Goal: Task Accomplishment & Management: Manage account settings

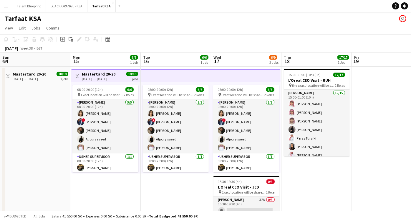
scroll to position [1, 0]
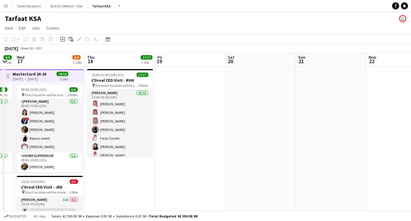
click at [107, 176] on app-date-cell "15:00-01:00 (10h) (Fri) 17/17 L'Oreal CEO Visit - RUH pin the exact location wi…" at bounding box center [120, 159] width 70 height 184
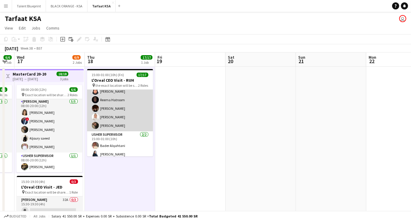
scroll to position [101, 0]
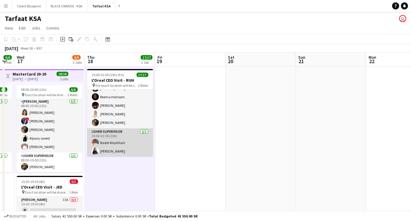
click at [116, 147] on app-card-role "[PERSON_NAME] Supervisor [DATE] 15:00-01:00 (10h) [PERSON_NAME] [PERSON_NAME]" at bounding box center [120, 142] width 66 height 29
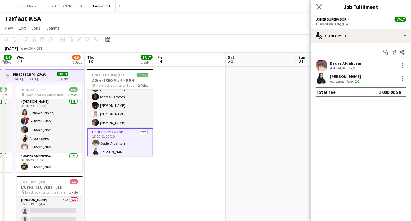
click at [316, 6] on app-icon "Close pop-in" at bounding box center [319, 7] width 9 height 9
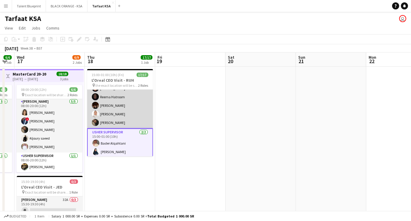
click at [110, 94] on app-card-role "[PERSON_NAME] 15/15 15:00-01:00 (10h) [PERSON_NAME] [PERSON_NAME] [PERSON_NAME]…" at bounding box center [120, 59] width 66 height 140
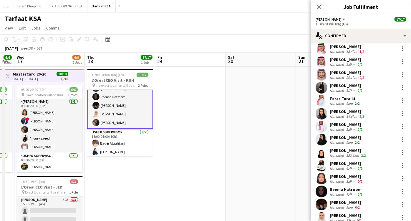
scroll to position [0, 0]
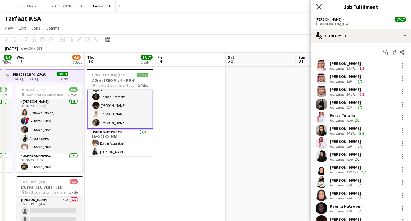
click at [318, 6] on icon "Close pop-in" at bounding box center [319, 7] width 6 height 6
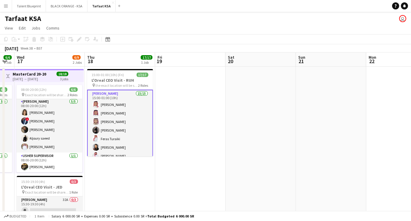
click at [192, 107] on app-date-cell at bounding box center [190, 159] width 70 height 184
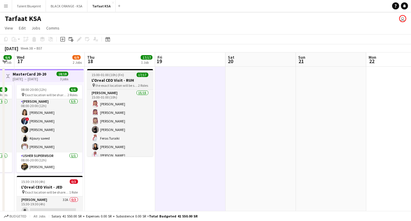
click at [130, 79] on h3 "L'Oreal CEO Visit - RUH" at bounding box center [120, 79] width 66 height 5
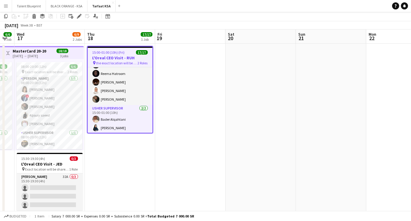
scroll to position [33, 0]
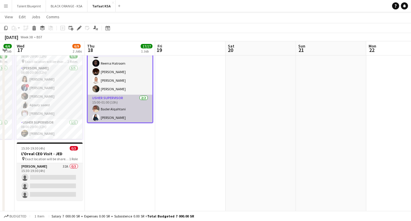
click at [118, 115] on app-card-role "[PERSON_NAME] Supervisor [DATE] 15:00-01:00 (10h) [PERSON_NAME] [PERSON_NAME]" at bounding box center [120, 109] width 65 height 29
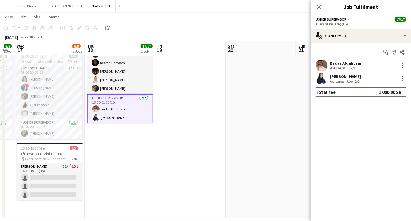
click at [348, 75] on div "[PERSON_NAME]" at bounding box center [345, 76] width 31 height 5
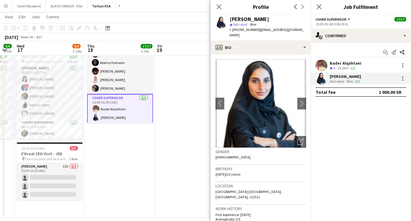
drag, startPoint x: 265, startPoint y: 19, endPoint x: 246, endPoint y: 21, distance: 19.3
click at [246, 21] on div "[PERSON_NAME]" at bounding box center [268, 18] width 77 height 5
copy div "amoudi"
click at [272, 21] on div "[PERSON_NAME]" at bounding box center [268, 18] width 77 height 5
drag, startPoint x: 299, startPoint y: 29, endPoint x: 258, endPoint y: 33, distance: 40.8
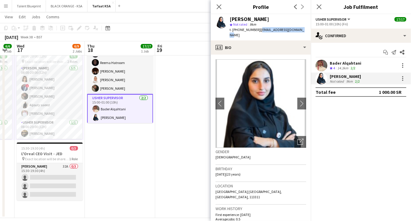
click at [258, 33] on div "[PERSON_NAME] star Not rated 9km t. [PHONE_NUMBER] | [EMAIL_ADDRESS][DOMAIN_NAM…" at bounding box center [261, 27] width 100 height 26
copy span "[EMAIL_ADDRESS][DOMAIN_NAME]"
drag, startPoint x: 255, startPoint y: 30, endPoint x: 232, endPoint y: 33, distance: 22.6
click at [232, 33] on div "[PERSON_NAME] star Not rated 9km t. [PHONE_NUMBER] | [EMAIL_ADDRESS][DOMAIN_NAM…" at bounding box center [261, 27] width 100 height 26
copy span "[PHONE_NUMBER]"
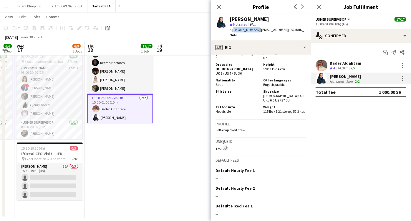
scroll to position [315, 0]
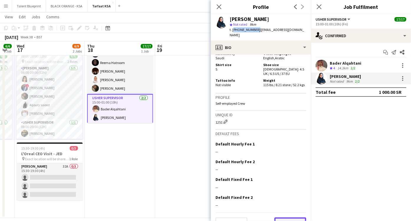
click at [280, 217] on button "Next" at bounding box center [291, 223] width 32 height 12
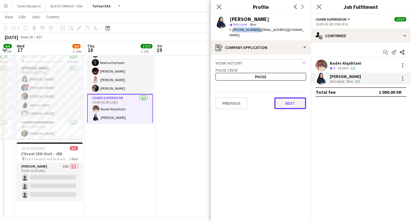
click at [282, 97] on button "Next" at bounding box center [291, 103] width 32 height 12
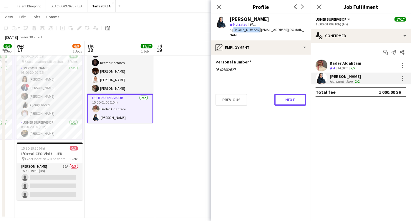
click at [282, 94] on button "Next" at bounding box center [291, 100] width 32 height 12
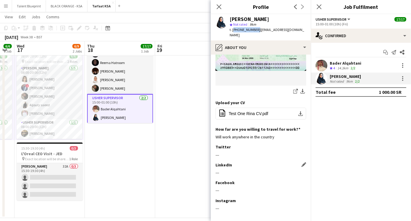
scroll to position [264, 0]
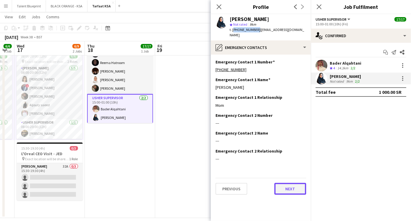
click at [285, 183] on button "Next" at bounding box center [291, 189] width 32 height 12
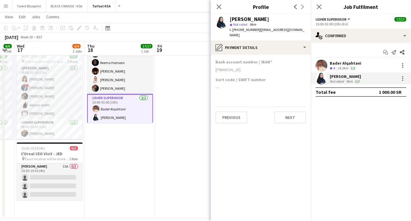
click at [264, 67] on div "[FINANCIAL_ID]" at bounding box center [261, 69] width 91 height 5
click at [267, 67] on div "[FINANCIAL_ID]" at bounding box center [261, 69] width 91 height 5
drag, startPoint x: 267, startPoint y: 63, endPoint x: 214, endPoint y: 65, distance: 53.1
click at [214, 65] on app-section-data-types "Bank account number / IBAN [FINANCIAL_ID] Sort code / SWIFT number --- Previous…" at bounding box center [261, 137] width 100 height 166
copy div "[FINANCIAL_ID]"
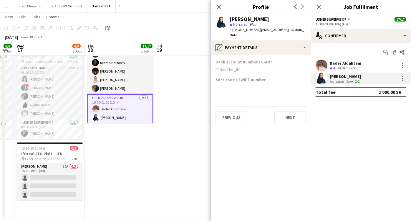
click at [340, 65] on div "Bader Alqahtani" at bounding box center [346, 62] width 32 height 5
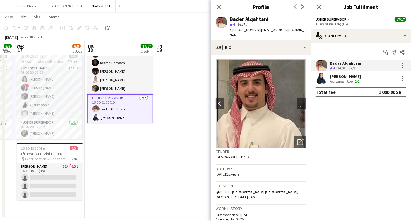
click at [281, 30] on span "| [EMAIL_ADDRESS][DOMAIN_NAME]" at bounding box center [267, 32] width 75 height 10
drag, startPoint x: 281, startPoint y: 30, endPoint x: 270, endPoint y: 30, distance: 10.9
click at [270, 30] on span "| [EMAIL_ADDRESS][DOMAIN_NAME]" at bounding box center [267, 32] width 75 height 10
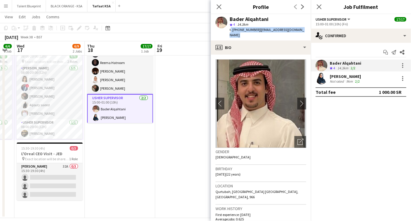
click at [261, 30] on span "| [EMAIL_ADDRESS][DOMAIN_NAME]" at bounding box center [267, 32] width 75 height 10
drag, startPoint x: 257, startPoint y: 30, endPoint x: 308, endPoint y: 32, distance: 50.1
click at [308, 32] on div "[PERSON_NAME] star 4 14.3km t. [PHONE_NUMBER] | [EMAIL_ADDRESS][DOMAIN_NAME]" at bounding box center [261, 27] width 100 height 26
copy span "[EMAIL_ADDRESS][DOMAIN_NAME]"
click at [249, 29] on span "t. [PHONE_NUMBER]" at bounding box center [245, 29] width 31 height 4
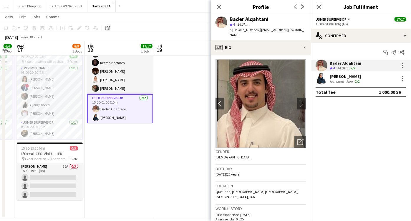
click at [249, 29] on span "t. [PHONE_NUMBER]" at bounding box center [245, 29] width 31 height 4
drag, startPoint x: 249, startPoint y: 29, endPoint x: 242, endPoint y: 30, distance: 7.5
click at [242, 30] on span "t. [PHONE_NUMBER]" at bounding box center [245, 29] width 31 height 4
copy span "966500275007"
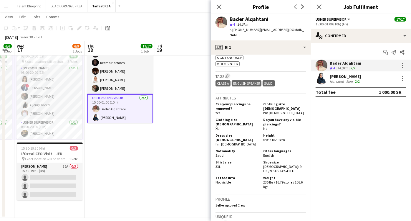
scroll to position [558, 0]
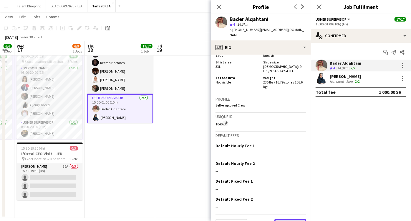
click at [283, 219] on button "Next" at bounding box center [291, 225] width 32 height 12
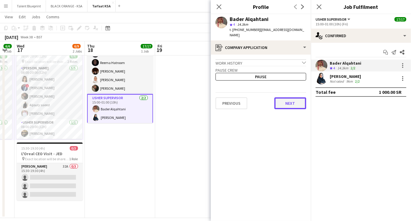
click at [291, 97] on button "Next" at bounding box center [291, 103] width 32 height 12
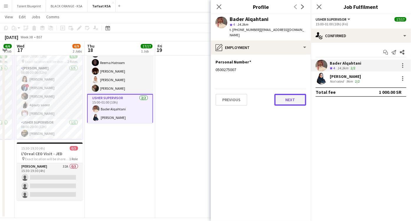
click at [289, 98] on button "Next" at bounding box center [291, 100] width 32 height 12
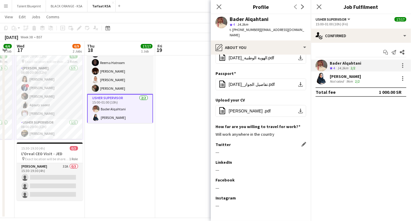
scroll to position [122, 0]
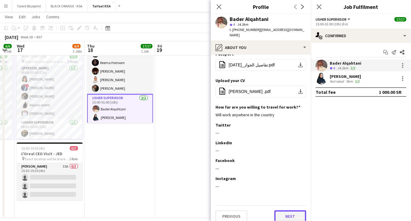
click at [282, 210] on button "Next" at bounding box center [291, 216] width 32 height 12
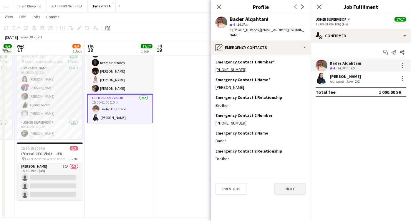
scroll to position [0, 0]
click at [291, 183] on button "Next" at bounding box center [291, 189] width 32 height 12
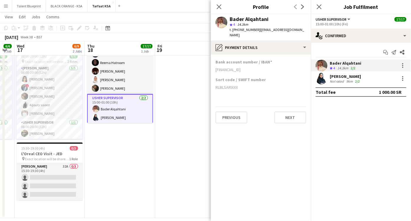
click at [234, 67] on div "[FINANCIAL_ID]" at bounding box center [261, 69] width 91 height 5
copy div "[FINANCIAL_ID]"
click at [232, 85] on div "RLBLSARIXXX" at bounding box center [261, 87] width 91 height 5
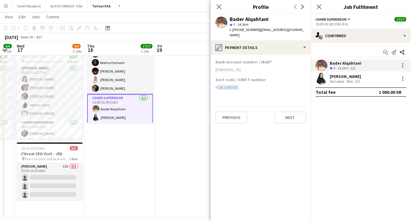
click at [232, 85] on div "RLBLSARIXXX" at bounding box center [261, 87] width 91 height 5
copy div "RLBLSARIXXX"
click at [219, 3] on app-icon "Close pop-in" at bounding box center [219, 7] width 9 height 9
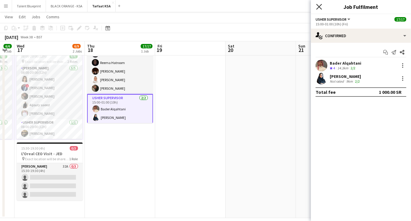
click at [318, 8] on icon at bounding box center [319, 7] width 6 height 6
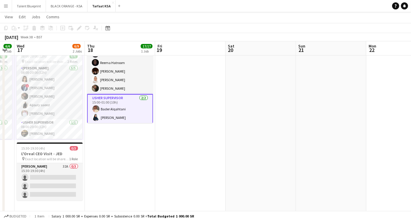
click at [120, 162] on app-date-cell "15:00-01:00 (10h) (Fri) 17/17 L'Oreal CEO Visit - RUH pin the exact location wi…" at bounding box center [120, 125] width 70 height 184
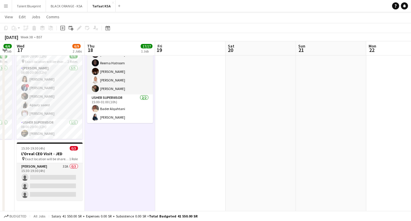
scroll to position [101, 0]
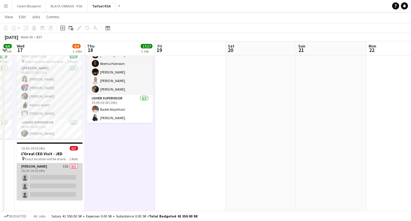
click at [56, 168] on app-card-role "[PERSON_NAME] 32A 0/3 15:30-19:30 (4h) single-neutral-actions single-neutral-ac…" at bounding box center [50, 181] width 66 height 37
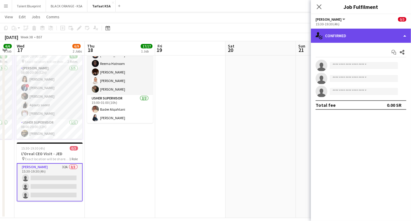
click at [381, 39] on div "single-neutral-actions-check-2 Confirmed" at bounding box center [361, 36] width 100 height 14
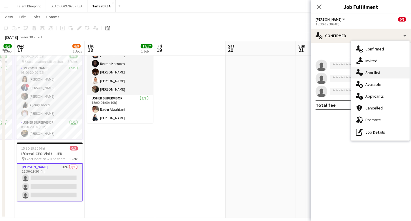
click at [371, 69] on div "single-neutral-actions-heart Shortlist" at bounding box center [380, 73] width 58 height 12
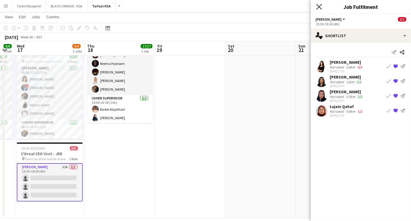
click at [321, 7] on icon "Close pop-in" at bounding box center [319, 7] width 6 height 6
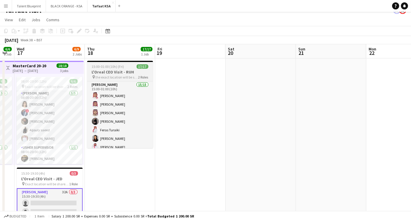
scroll to position [0, 0]
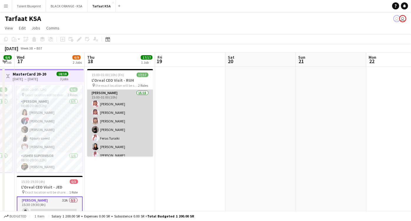
click at [110, 104] on app-card-role "[PERSON_NAME] 15/15 15:00-01:00 (10h) [PERSON_NAME] [PERSON_NAME] [PERSON_NAME]…" at bounding box center [120, 160] width 66 height 140
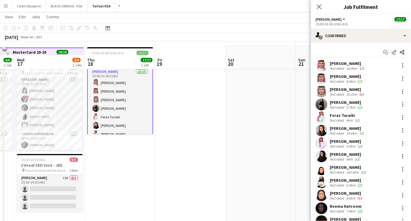
scroll to position [7, 0]
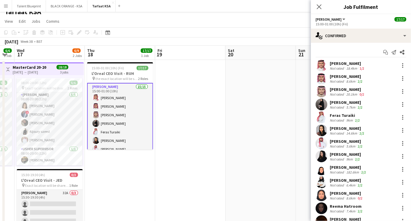
click at [357, 66] on div "18.4km" at bounding box center [351, 68] width 13 height 4
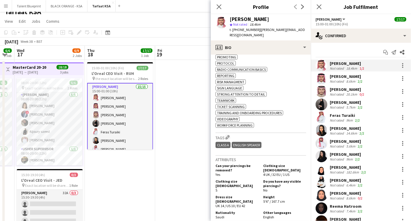
scroll to position [393, 0]
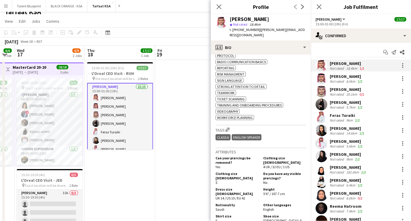
click at [340, 74] on div "[PERSON_NAME]" at bounding box center [347, 76] width 34 height 5
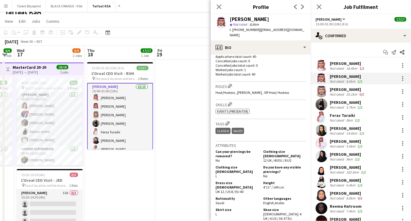
scroll to position [229, 0]
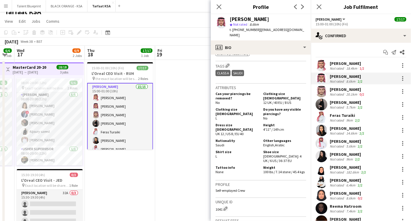
click at [337, 90] on div "[PERSON_NAME]" at bounding box center [348, 89] width 36 height 5
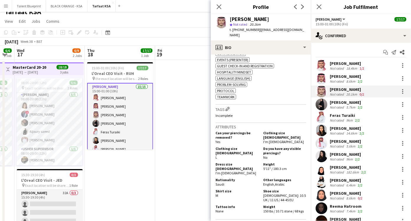
click at [344, 104] on div "[PERSON_NAME]" at bounding box center [347, 102] width 34 height 5
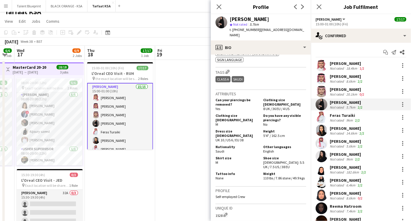
click at [343, 118] on div "Not rated" at bounding box center [337, 120] width 15 height 4
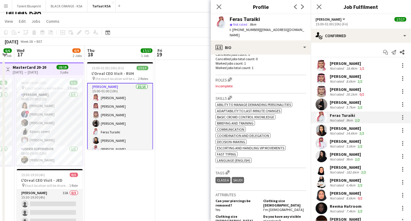
scroll to position [196, 0]
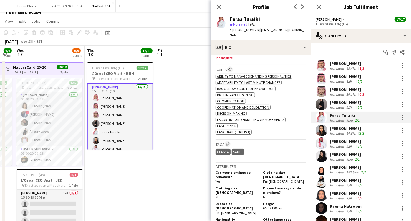
click at [339, 128] on div "[PERSON_NAME]" at bounding box center [348, 127] width 36 height 5
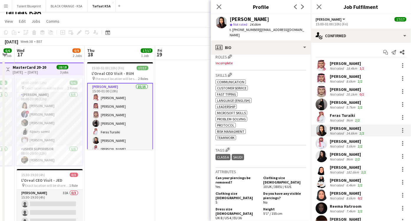
click at [341, 138] on div "[PERSON_NAME]" at bounding box center [347, 140] width 34 height 5
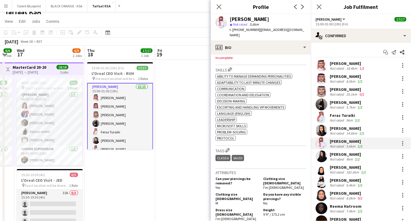
scroll to position [229, 0]
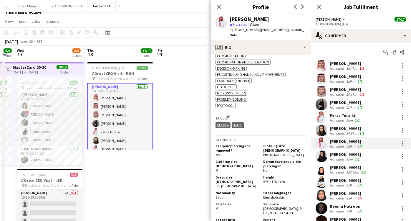
click at [338, 154] on div "[PERSON_NAME]" at bounding box center [345, 153] width 31 height 5
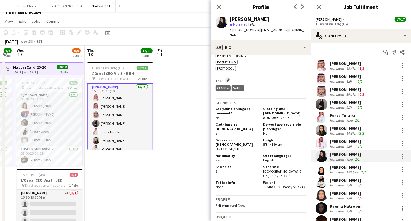
click at [346, 174] on div "[PERSON_NAME] Not rated 182.6km 2/2" at bounding box center [361, 169] width 100 height 12
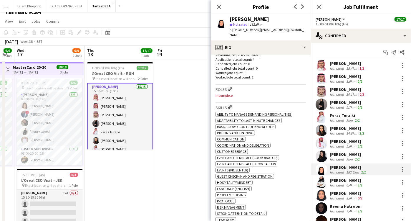
scroll to position [163, 0]
click at [230, 87] on app-icon "Edit crew company roles" at bounding box center [230, 89] width 4 height 4
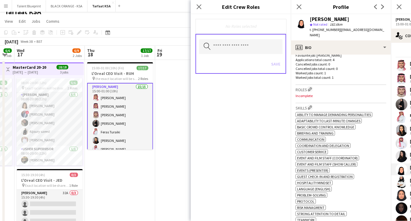
click at [339, 86] on div "Roles Edit crew company roles Incomplete" at bounding box center [341, 94] width 91 height 18
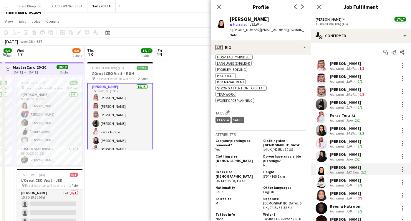
scroll to position [295, 0]
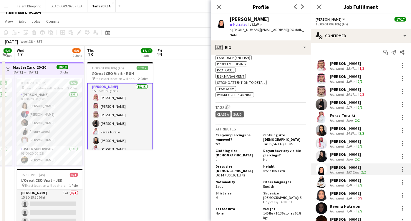
click at [336, 180] on div "[PERSON_NAME]" at bounding box center [347, 179] width 34 height 5
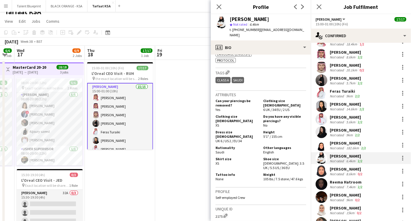
scroll to position [49, 0]
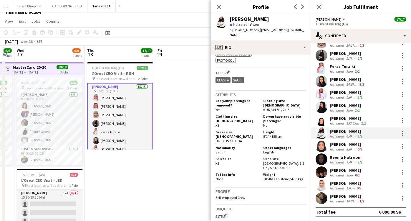
click at [347, 146] on div "[PERSON_NAME]" at bounding box center [347, 143] width 34 height 5
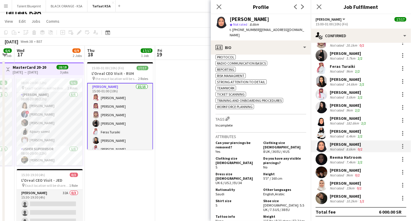
scroll to position [327, 0]
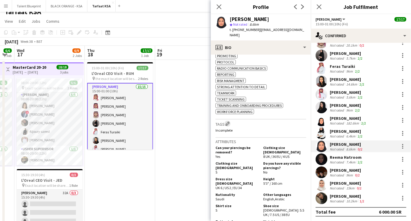
click at [229, 121] on app-icon "Edit crew company tags" at bounding box center [228, 123] width 4 height 4
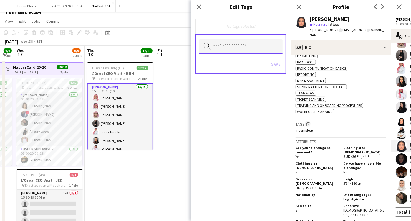
click at [231, 47] on input "text" at bounding box center [241, 46] width 84 height 15
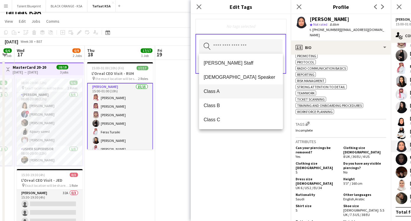
click at [216, 89] on span "Class A" at bounding box center [241, 91] width 75 height 6
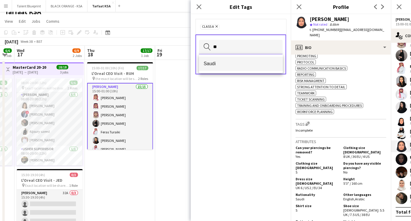
type input "**"
click at [210, 61] on span "Saudi" at bounding box center [241, 64] width 75 height 6
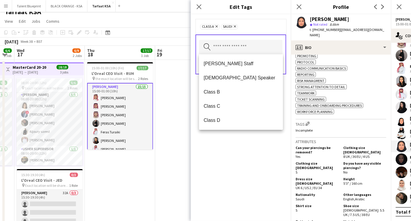
click at [238, 149] on div "Class A Remove Saudi Remove Search by tag name Save" at bounding box center [241, 117] width 100 height 206
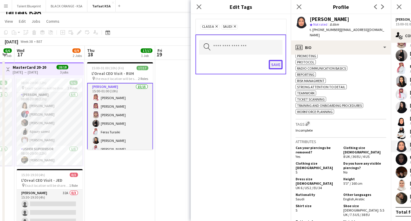
click at [275, 65] on button "Save" at bounding box center [276, 64] width 14 height 9
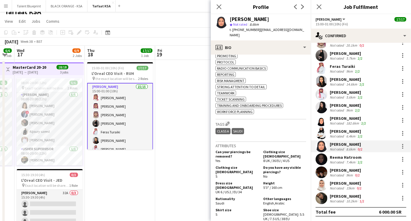
click at [350, 160] on div "7.4km" at bounding box center [350, 162] width 11 height 4
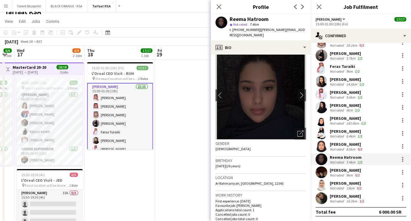
scroll to position [0, 0]
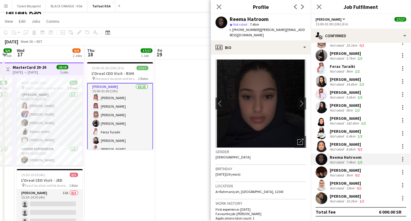
click at [336, 169] on div "[PERSON_NAME]" at bounding box center [345, 169] width 31 height 5
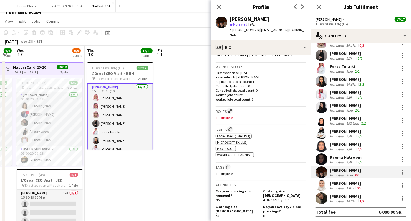
scroll to position [163, 0]
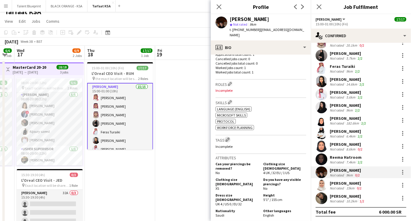
click at [228, 137] on app-icon "Edit crew company tags" at bounding box center [228, 139] width 4 height 4
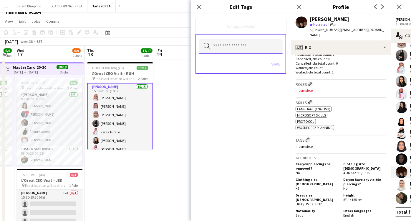
click at [234, 47] on input "text" at bounding box center [241, 46] width 84 height 15
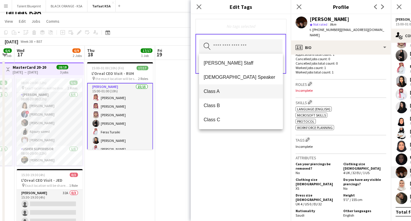
click at [221, 93] on span "Class A" at bounding box center [241, 91] width 75 height 6
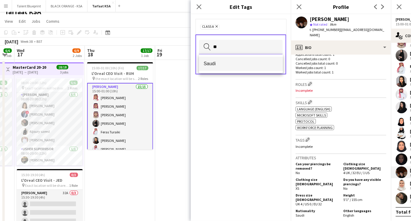
type input "**"
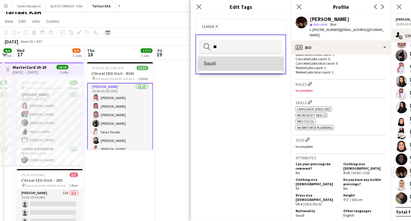
click at [222, 65] on span "Saudi" at bounding box center [241, 64] width 75 height 6
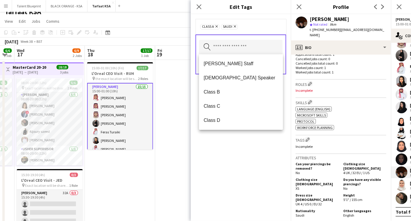
click at [245, 147] on div "Class A Remove Saudi Remove Search by tag name Save" at bounding box center [241, 117] width 100 height 206
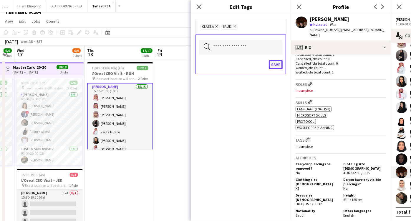
click at [277, 64] on button "Save" at bounding box center [276, 64] width 14 height 9
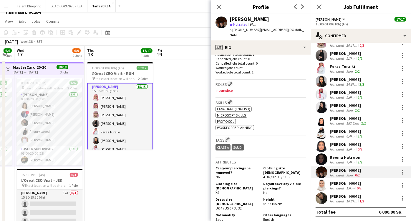
click at [331, 186] on div "Not rated" at bounding box center [337, 188] width 15 height 4
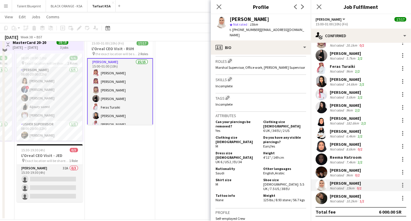
scroll to position [39, 0]
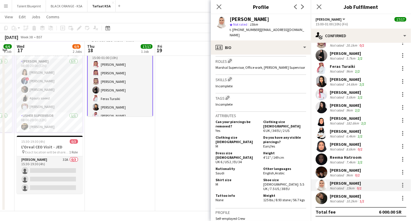
click at [339, 195] on div "[PERSON_NAME]" at bounding box center [348, 195] width 36 height 5
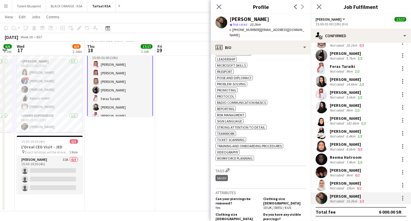
scroll to position [295, 0]
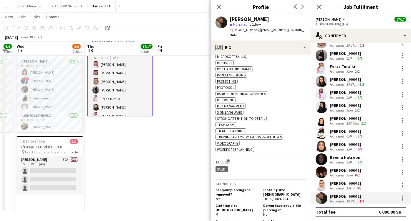
click at [229, 159] on app-icon "Edit crew company tags" at bounding box center [228, 161] width 4 height 4
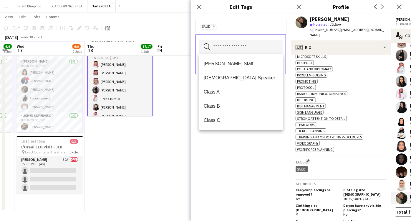
click at [234, 49] on input "text" at bounding box center [241, 47] width 84 height 15
click at [220, 91] on span "Class A" at bounding box center [241, 92] width 75 height 6
click at [234, 155] on div "Class A Remove Saudi Remove Search by tag name Save" at bounding box center [241, 117] width 100 height 206
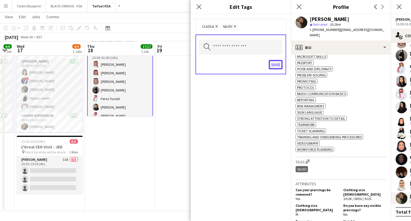
click at [277, 60] on button "Save" at bounding box center [276, 64] width 14 height 9
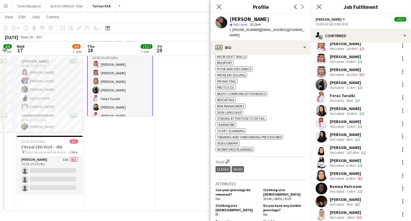
scroll to position [0, 0]
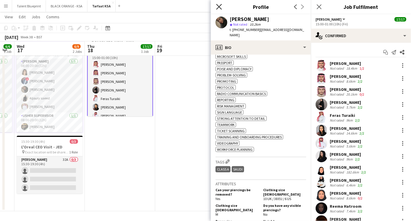
click at [219, 7] on icon at bounding box center [219, 7] width 6 height 6
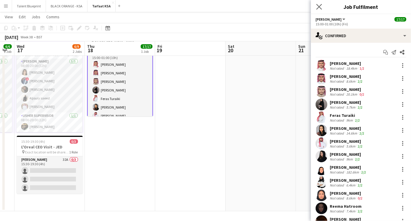
click at [320, 10] on app-icon "Close pop-in" at bounding box center [319, 7] width 9 height 9
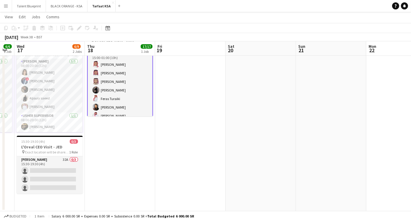
click at [194, 104] on app-date-cell at bounding box center [190, 119] width 70 height 184
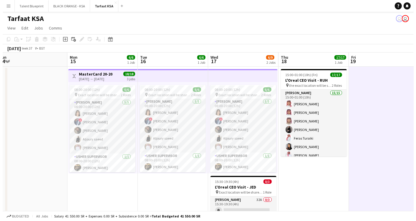
scroll to position [0, 146]
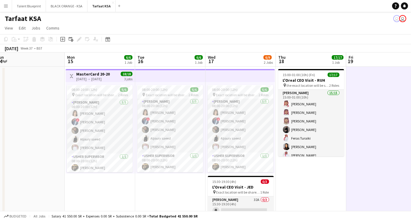
drag, startPoint x: 186, startPoint y: 193, endPoint x: 377, endPoint y: 183, distance: 191.7
click at [377, 183] on app-calendar-viewport "Fri 12 Sat 13 Sun 14 Mon 15 6/6 1 Job Tue 16 6/6 1 Job Wed 17 6/9 2 Jobs Thu 18…" at bounding box center [205, 151] width 411 height 199
click at [62, 4] on button "BLACK ORANGE - KSA Close" at bounding box center [67, 5] width 42 height 11
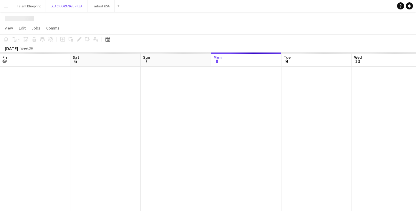
scroll to position [0, 141]
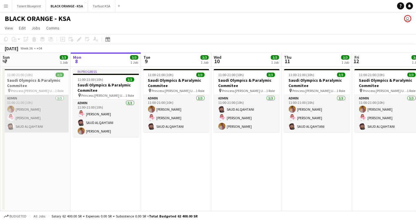
click at [21, 104] on app-card-role "Admin [DATE] 11:00-21:00 (10h) [PERSON_NAME] Yagmowr [PERSON_NAME] [PERSON_NAME]" at bounding box center [36, 113] width 66 height 37
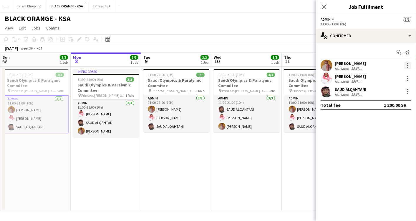
click at [410, 65] on div at bounding box center [407, 65] width 7 height 7
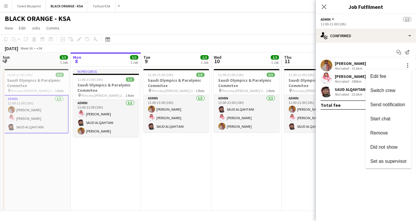
click at [334, 141] on div at bounding box center [208, 110] width 416 height 221
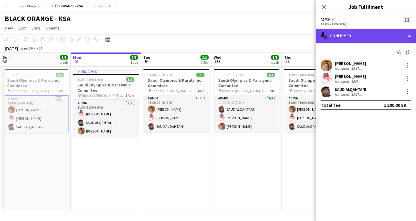
click at [409, 33] on div "single-neutral-actions-check-2 Confirmed" at bounding box center [366, 36] width 100 height 14
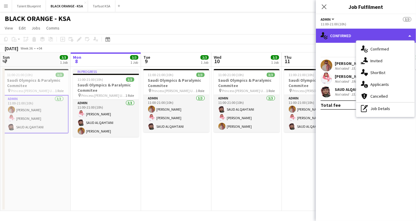
click at [410, 32] on div "single-neutral-actions-check-2 Confirmed" at bounding box center [366, 36] width 100 height 14
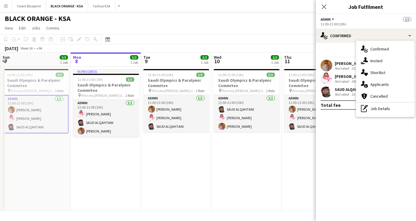
click at [342, 74] on div "[PERSON_NAME]" at bounding box center [350, 76] width 31 height 5
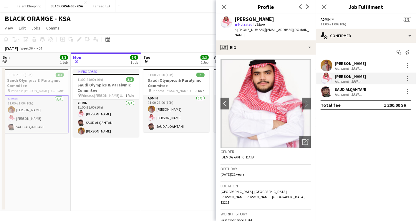
click at [353, 92] on div "15.6km" at bounding box center [356, 94] width 13 height 4
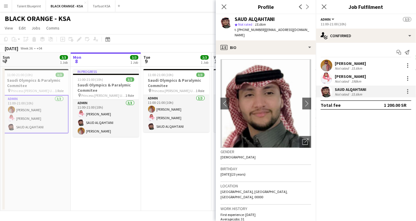
click at [341, 64] on div "[PERSON_NAME]" at bounding box center [350, 63] width 31 height 5
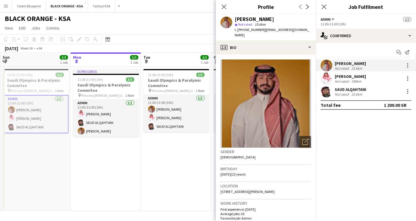
click at [341, 74] on div "[PERSON_NAME]" at bounding box center [350, 76] width 31 height 5
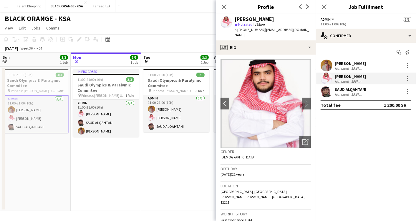
click at [344, 94] on div "Not rated" at bounding box center [342, 94] width 15 height 4
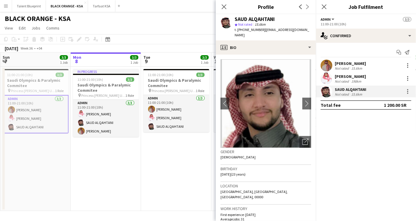
click at [351, 61] on div "[PERSON_NAME]" at bounding box center [350, 63] width 31 height 5
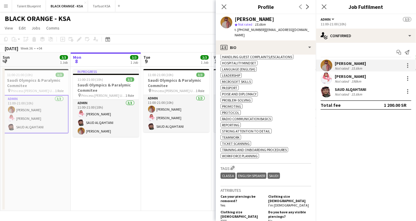
scroll to position [360, 0]
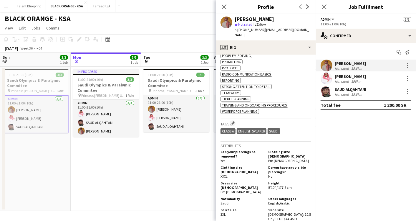
click at [349, 79] on div "Not rated" at bounding box center [342, 81] width 15 height 4
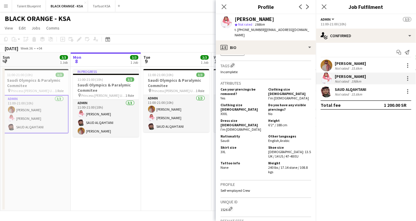
scroll to position [229, 0]
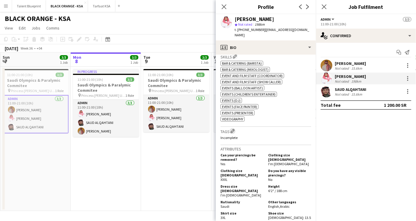
click at [231, 129] on app-icon "Edit crew company tags" at bounding box center [233, 131] width 4 height 4
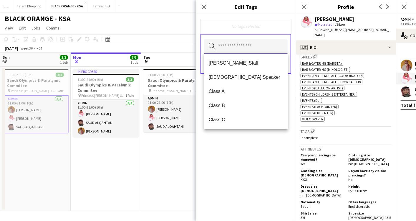
click at [227, 47] on input "text" at bounding box center [246, 46] width 84 height 15
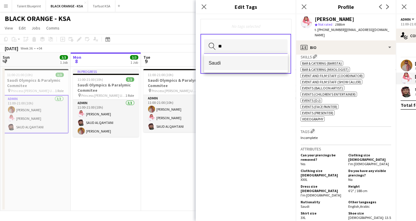
type input "**"
click at [226, 63] on span "Saudi" at bounding box center [246, 63] width 75 height 6
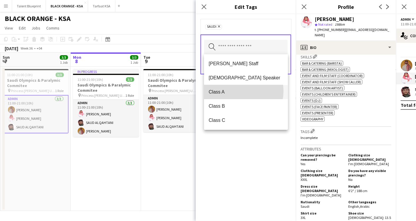
click at [236, 91] on span "Class A" at bounding box center [246, 92] width 75 height 6
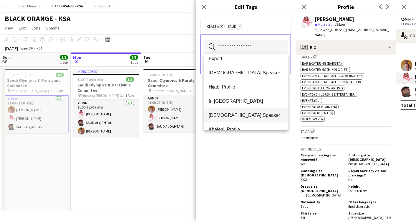
scroll to position [100, 0]
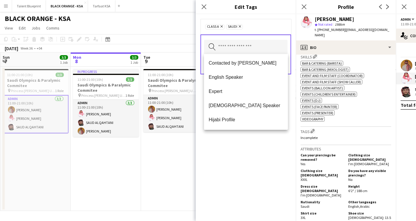
drag, startPoint x: 238, startPoint y: 185, endPoint x: 241, endPoint y: 181, distance: 4.7
click at [239, 184] on div "Class A Remove Saudi Remove Search by tag name Save" at bounding box center [246, 117] width 100 height 206
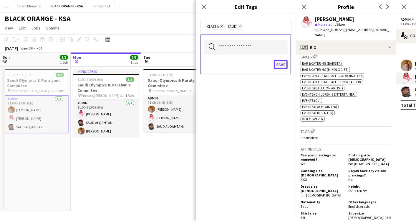
click at [282, 65] on button "Save" at bounding box center [281, 64] width 14 height 9
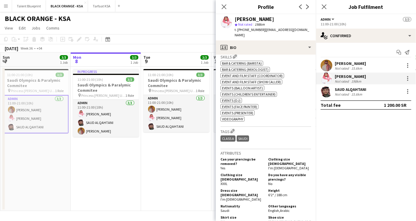
click at [351, 92] on div "15.6km" at bounding box center [356, 94] width 13 height 4
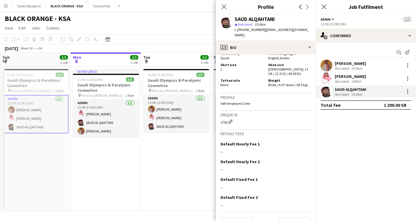
scroll to position [431, 0]
click at [226, 4] on icon at bounding box center [224, 7] width 6 height 6
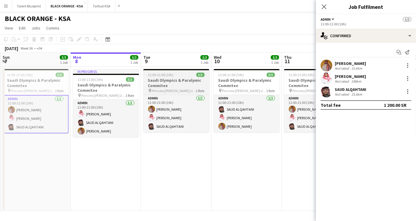
click at [170, 82] on h3 "Saudi Olympics & Paralymic Commitee" at bounding box center [176, 82] width 66 height 11
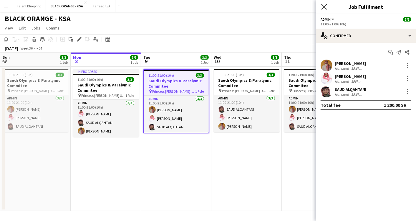
click at [327, 7] on icon "Close pop-in" at bounding box center [324, 7] width 6 height 6
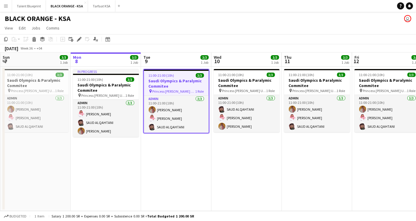
click at [184, 81] on h3 "Saudi Olympics & Paralymic Commitee" at bounding box center [176, 83] width 65 height 11
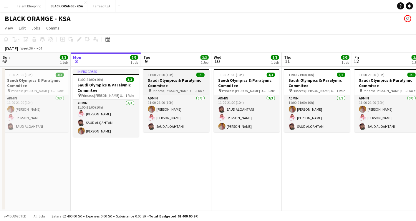
click at [184, 81] on h3 "Saudi Olympics & Paralymic Commitee" at bounding box center [176, 82] width 66 height 11
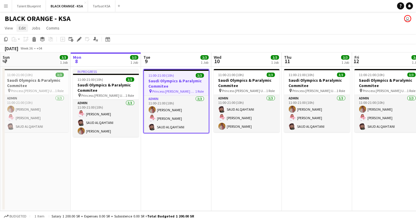
click at [24, 28] on span "Edit" at bounding box center [22, 27] width 7 height 5
click at [80, 38] on icon at bounding box center [78, 39] width 3 height 3
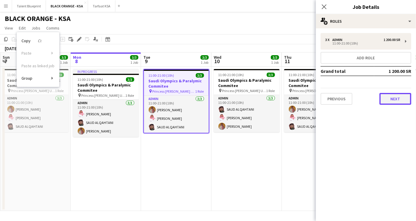
click at [401, 100] on button "Next" at bounding box center [396, 99] width 32 height 12
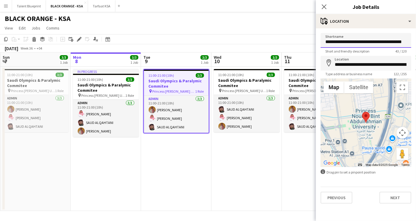
click at [372, 44] on input "**********" at bounding box center [366, 40] width 91 height 15
click at [360, 64] on input "**********" at bounding box center [366, 63] width 91 height 15
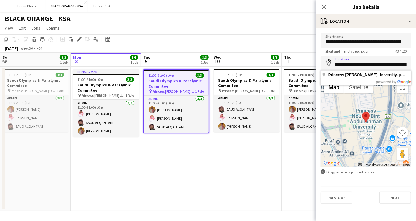
paste input
type input "**********"
click button "Next" at bounding box center [396, 197] width 32 height 12
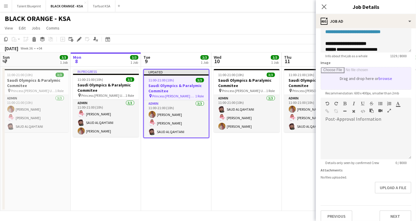
scroll to position [70, 0]
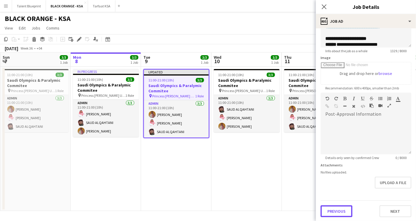
click at [338, 210] on button "Previous" at bounding box center [337, 211] width 32 height 12
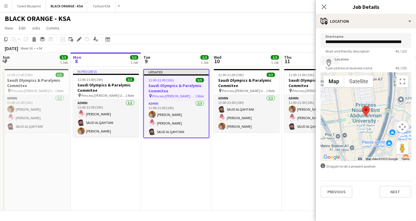
scroll to position [0, 0]
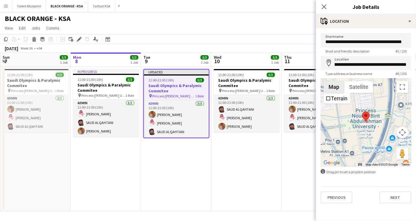
click at [336, 87] on button "Map" at bounding box center [334, 87] width 21 height 12
click at [403, 67] on input "**********" at bounding box center [366, 63] width 91 height 14
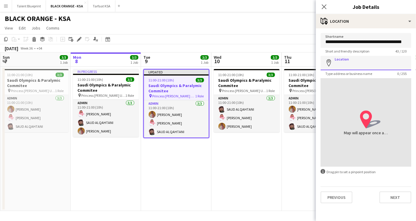
paste input "**********"
type input "**********"
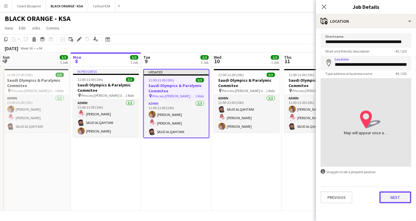
click at [398, 194] on button "Next" at bounding box center [396, 197] width 32 height 12
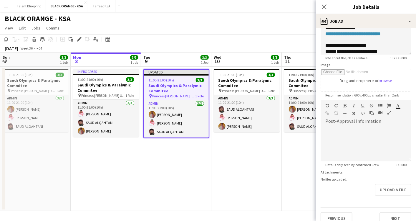
scroll to position [65, 0]
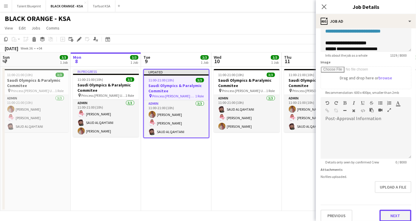
click at [394, 214] on button "Next" at bounding box center [396, 215] width 32 height 12
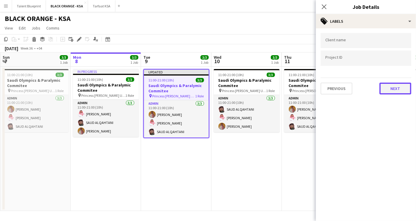
click at [398, 92] on button "Next" at bounding box center [396, 88] width 32 height 12
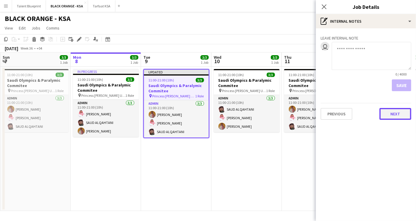
click at [398, 113] on button "Next" at bounding box center [396, 114] width 32 height 12
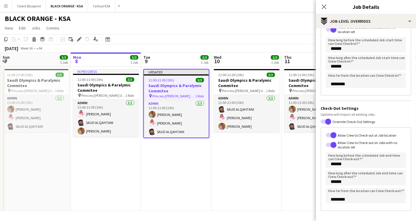
scroll to position [82, 0]
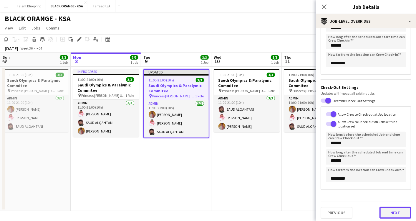
click at [387, 213] on button "Next" at bounding box center [396, 212] width 32 height 12
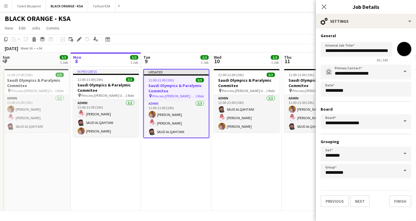
scroll to position [0, 0]
click at [397, 199] on button "Finish" at bounding box center [400, 201] width 22 height 12
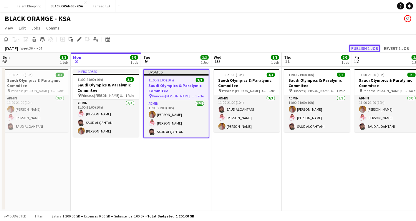
click at [370, 47] on button "Publish 1 job" at bounding box center [365, 48] width 32 height 8
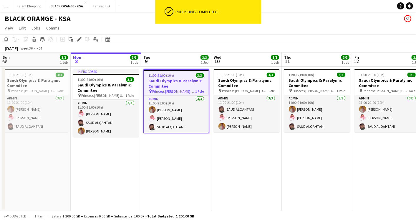
click at [169, 85] on h3 "Saudi Olympics & Paralymic Commitee" at bounding box center [176, 83] width 65 height 11
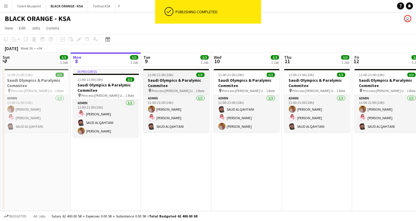
click at [179, 87] on h3 "Saudi Olympics & Paralymic Commitee" at bounding box center [176, 82] width 66 height 11
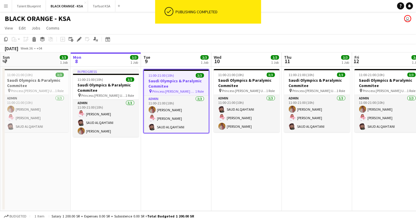
drag, startPoint x: 179, startPoint y: 87, endPoint x: 161, endPoint y: 80, distance: 19.0
click at [161, 80] on h3 "Saudi Olympics & Paralymic Commitee" at bounding box center [176, 83] width 65 height 11
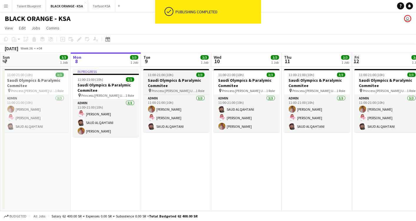
click at [170, 85] on h3 "Saudi Olympics & Paralymic Commitee" at bounding box center [176, 82] width 66 height 11
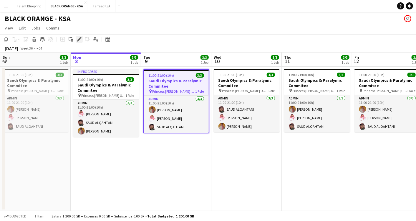
click at [79, 37] on icon "Edit" at bounding box center [79, 39] width 5 height 5
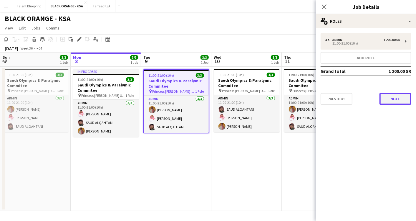
click at [400, 99] on button "Next" at bounding box center [396, 99] width 32 height 12
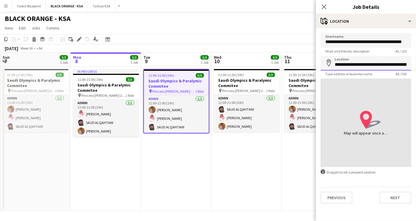
click at [358, 64] on input "**********" at bounding box center [366, 63] width 91 height 15
type input "*"
type input "**********"
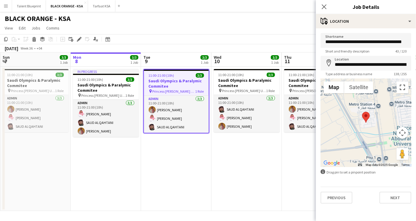
click at [405, 86] on button "Toggle fullscreen view" at bounding box center [403, 87] width 12 height 12
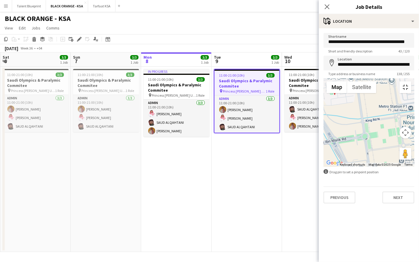
click at [411, 81] on button "Toggle fullscreen view" at bounding box center [405, 87] width 12 height 12
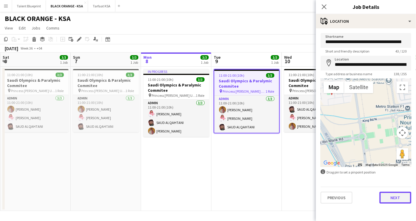
click at [396, 195] on button "Next" at bounding box center [396, 197] width 32 height 12
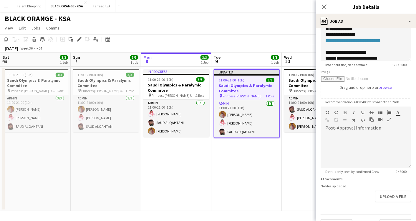
scroll to position [70, 0]
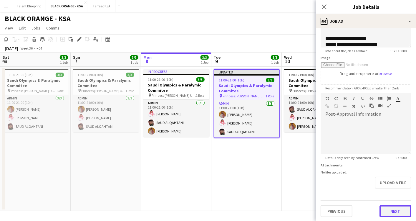
click at [389, 208] on button "Next" at bounding box center [396, 211] width 32 height 12
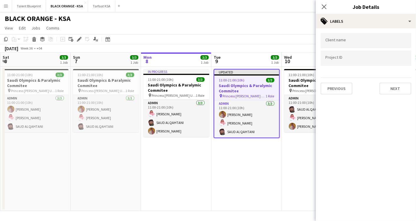
scroll to position [0, 0]
click at [395, 86] on button "Next" at bounding box center [396, 88] width 32 height 12
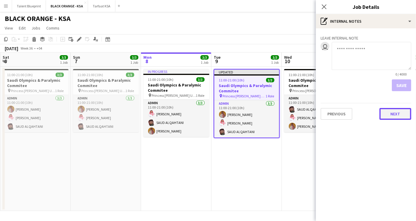
click at [397, 114] on button "Next" at bounding box center [396, 114] width 32 height 12
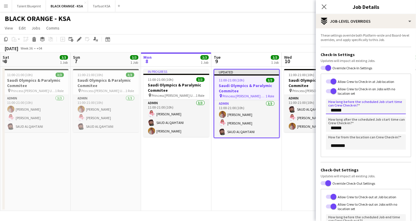
click at [334, 110] on input "******" at bounding box center [366, 106] width 80 height 15
type input "******"
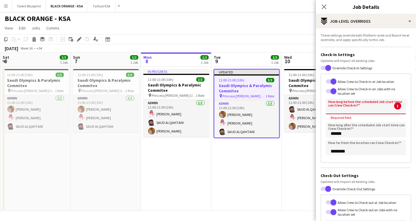
click at [336, 167] on form "These settings override both Platform-wide and Board-level overrides, and apply…" at bounding box center [366, 169] width 100 height 273
click at [335, 108] on input "How long before the scheduled Job start time can Crew Check-in?" at bounding box center [366, 106] width 80 height 15
drag, startPoint x: 328, startPoint y: 110, endPoint x: 331, endPoint y: 110, distance: 3.2
click at [328, 110] on input "How long before the scheduled Job start time can Crew Check-in?" at bounding box center [366, 106] width 80 height 15
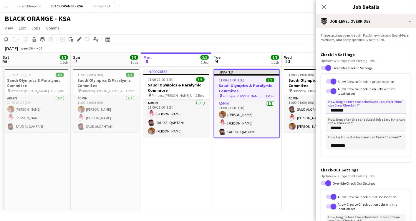
type input "*******"
click at [332, 128] on input "******" at bounding box center [366, 123] width 80 height 15
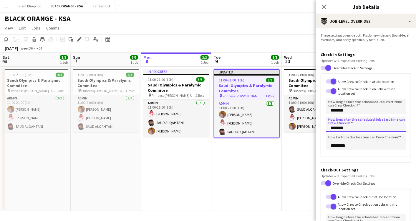
type input "*******"
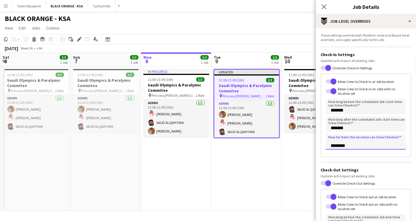
click at [334, 146] on input "********" at bounding box center [366, 141] width 80 height 15
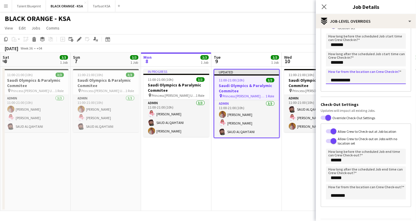
type input "**********"
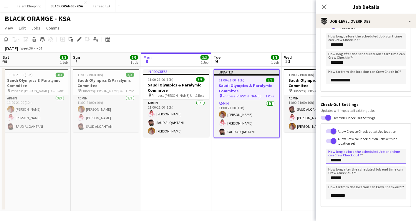
click at [353, 160] on input "******" at bounding box center [366, 155] width 80 height 15
click at [332, 161] on input "******" at bounding box center [366, 155] width 80 height 15
type input "*******"
click at [333, 176] on input "******" at bounding box center [366, 173] width 80 height 15
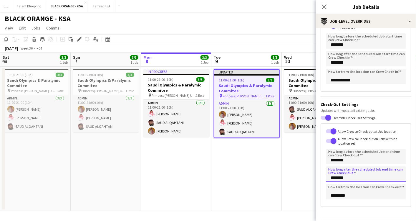
type input "*******"
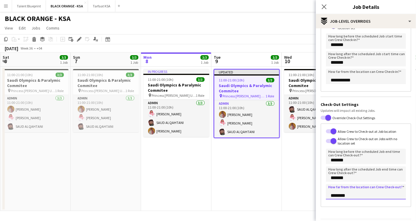
click at [333, 194] on input "********" at bounding box center [366, 191] width 80 height 15
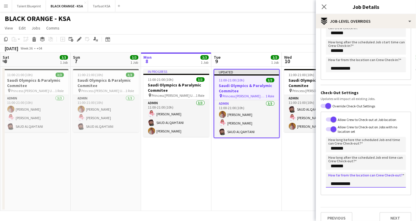
scroll to position [82, 0]
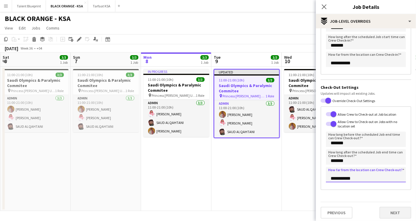
type input "**********"
click at [383, 208] on button "Next" at bounding box center [396, 212] width 32 height 12
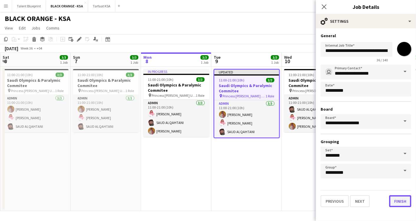
click at [401, 201] on button "Finish" at bounding box center [400, 201] width 22 height 12
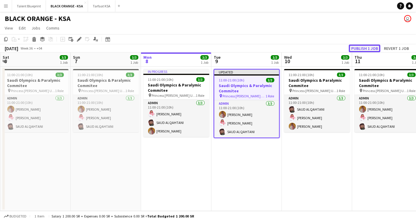
click at [364, 45] on button "Publish 1 job" at bounding box center [365, 48] width 32 height 8
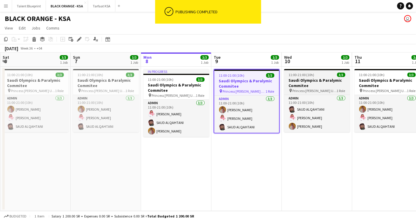
click at [303, 82] on h3 "Saudi Olympics & Paralymic Commitee" at bounding box center [317, 82] width 66 height 11
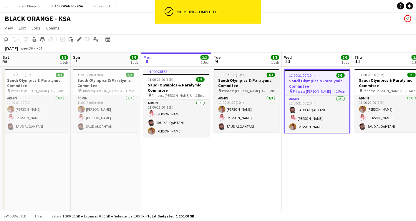
click at [251, 81] on h3 "Saudi Olympics & Paralymic Commitee" at bounding box center [247, 82] width 66 height 11
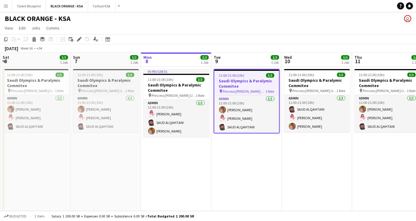
click at [92, 85] on h3 "Saudi Olympics & Paralymic Commitee" at bounding box center [106, 82] width 66 height 11
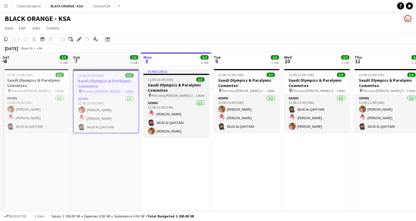
click at [170, 82] on app-job-card "In progress 11:00-21:00 (10h) 3/3 Saudi Olympics & Paralymic Commitee pin Princ…" at bounding box center [176, 103] width 66 height 68
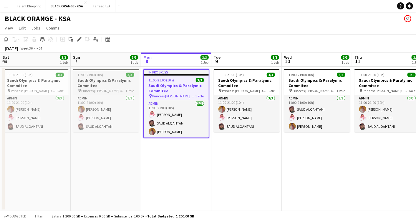
click at [90, 78] on h3 "Saudi Olympics & Paralymic Commitee" at bounding box center [106, 82] width 66 height 11
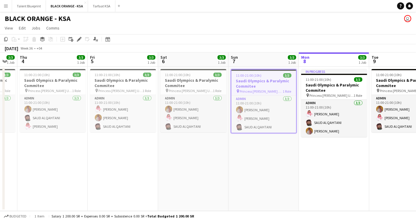
scroll to position [0, 123]
drag, startPoint x: 46, startPoint y: 83, endPoint x: 196, endPoint y: 92, distance: 150.8
click at [196, 92] on app-calendar-viewport "Tue 2 3/3 1 Job Wed 3 3/3 1 Job Thu 4 3/3 1 Job Fri 5 3/3 1 Job Sat 6 3/3 1 Job…" at bounding box center [208, 131] width 416 height 158
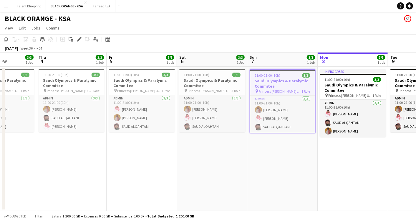
drag, startPoint x: 38, startPoint y: 87, endPoint x: 125, endPoint y: 99, distance: 88.5
click at [125, 99] on app-calendar-viewport "Mon 1 3/3 1 Job Tue 2 3/3 1 Job Wed 3 3/3 1 Job Thu 4 3/3 1 Job Fri 5 3/3 1 Job…" at bounding box center [208, 131] width 416 height 158
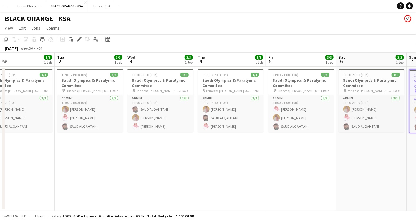
drag, startPoint x: 67, startPoint y: 82, endPoint x: 156, endPoint y: 82, distance: 89.0
click at [156, 82] on app-calendar-viewport "Sat 30 Sun 31 3/3 1 Job Mon 1 3/3 1 Job Tue 2 3/3 1 Job Wed 3 3/3 1 Job Thu 4 3…" at bounding box center [208, 131] width 416 height 158
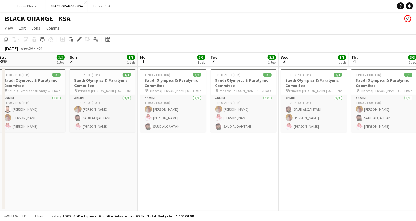
drag, startPoint x: 19, startPoint y: 79, endPoint x: 171, endPoint y: 89, distance: 153.2
click at [171, 89] on app-calendar-viewport "Thu 28 3/3 1 Job Fri 29 3/3 1 Job Sat 30 3/3 1 Job Sun 31 3/3 1 Job Mon 1 3/3 1…" at bounding box center [208, 131] width 416 height 158
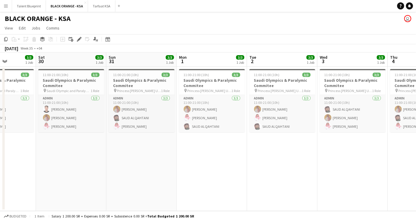
drag, startPoint x: 35, startPoint y: 78, endPoint x: 144, endPoint y: 79, distance: 109.0
click at [144, 79] on app-calendar-viewport "Wed 27 Thu 28 3/3 1 Job Fri 29 3/3 1 Job Sat 30 3/3 1 Job Sun 31 3/3 1 Job Mon …" at bounding box center [208, 131] width 416 height 158
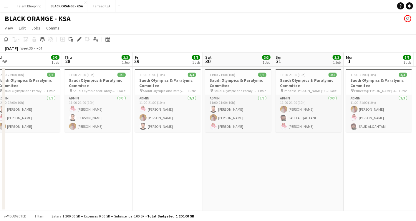
drag, startPoint x: 70, startPoint y: 86, endPoint x: 167, endPoint y: 89, distance: 96.7
click at [167, 89] on app-calendar-viewport "Mon 25 Tue 26 3/3 1 Job Wed 27 3/3 1 Job Thu 28 3/3 1 Job Fri 29 3/3 1 Job Sat …" at bounding box center [208, 131] width 416 height 158
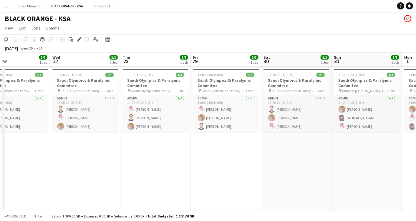
drag, startPoint x: 90, startPoint y: 89, endPoint x: 149, endPoint y: 88, distance: 58.3
click at [149, 88] on app-calendar-viewport "Sun 24 Mon 25 3/3 1 Job Tue 26 3/3 1 Job Wed 27 3/3 1 Job Thu 28 3/3 1 Job Fri …" at bounding box center [208, 131] width 416 height 158
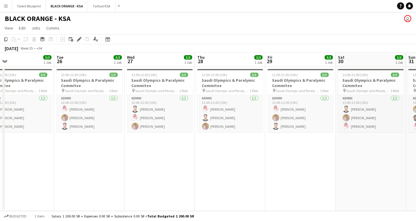
drag, startPoint x: 85, startPoint y: 87, endPoint x: 159, endPoint y: 90, distance: 74.3
click at [159, 90] on app-calendar-viewport "Sat 23 Sun 24 3/3 1 Job Mon 25 3/3 1 Job Tue 26 3/3 1 Job Wed 27 3/3 1 Job Thu …" at bounding box center [208, 131] width 416 height 158
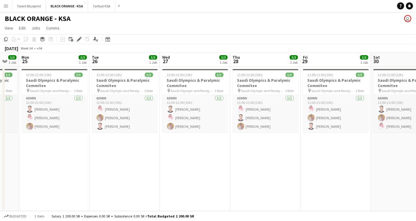
drag, startPoint x: 79, startPoint y: 87, endPoint x: 114, endPoint y: 90, distance: 35.8
click at [114, 90] on app-calendar-viewport "Sat 23 3/3 1 Job Sun 24 3/3 1 Job Mon 25 3/3 1 Job Tue 26 3/3 1 Job Wed 27 3/3 …" at bounding box center [208, 131] width 416 height 158
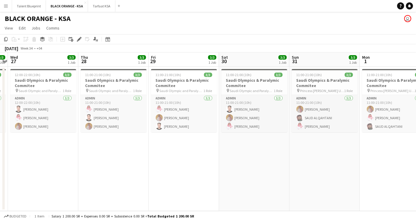
drag, startPoint x: 350, startPoint y: 116, endPoint x: 217, endPoint y: 105, distance: 133.3
click at [198, 111] on app-calendar-viewport "Sun 24 3/3 1 Job Mon 25 3/3 1 Job Tue 26 3/3 1 Job Wed 27 3/3 1 Job Thu 28 3/3 …" at bounding box center [208, 131] width 416 height 158
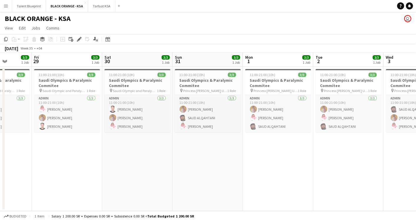
drag, startPoint x: 259, startPoint y: 107, endPoint x: 124, endPoint y: 102, distance: 134.4
click at [124, 102] on app-calendar-viewport "Mon 25 3/3 1 Job Tue 26 3/3 1 Job Wed 27 3/3 1 Job Thu 28 3/3 1 Job Fri 29 3/3 …" at bounding box center [208, 131] width 416 height 158
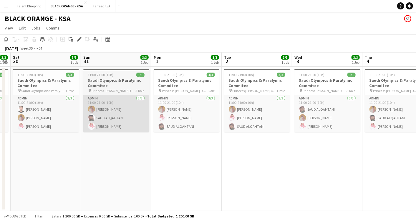
drag, startPoint x: 199, startPoint y: 102, endPoint x: 126, endPoint y: 107, distance: 73.8
click at [125, 107] on app-calendar-viewport "Wed 27 3/3 1 Job Thu 28 3/3 1 Job Fri 29 3/3 1 Job Sat 30 3/3 1 Job Sun 31 3/3 …" at bounding box center [208, 131] width 416 height 158
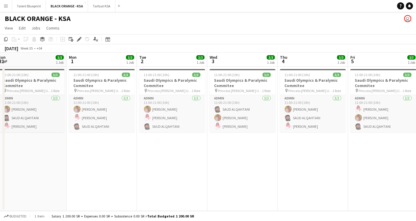
drag, startPoint x: 198, startPoint y: 110, endPoint x: 113, endPoint y: 109, distance: 84.8
click at [113, 109] on app-calendar-viewport "Thu 28 3/3 1 Job Fri 29 3/3 1 Job Sat 30 3/3 1 Job Sun 31 3/3 1 Job Mon 1 3/3 1…" at bounding box center [208, 131] width 416 height 158
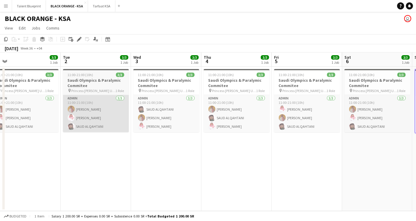
drag, startPoint x: 173, startPoint y: 109, endPoint x: 97, endPoint y: 109, distance: 75.7
click at [97, 110] on app-calendar-viewport "Fri 29 3/3 1 Job Sat 30 3/3 1 Job Sun 31 3/3 1 Job Mon 1 3/3 1 Job Tue 2 3/3 1 …" at bounding box center [208, 131] width 416 height 158
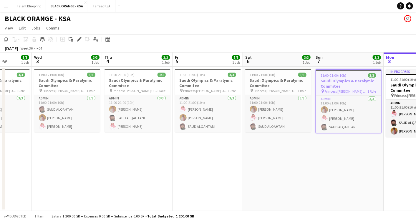
drag, startPoint x: 208, startPoint y: 119, endPoint x: 114, endPoint y: 115, distance: 93.8
click at [114, 115] on app-calendar-viewport "Sun 31 3/3 1 Job Mon 1 3/3 1 Job Tue 2 3/3 1 Job Wed 3 3/3 1 Job Thu 4 3/3 1 Jo…" at bounding box center [208, 131] width 416 height 158
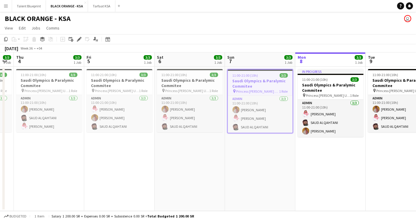
drag, startPoint x: 207, startPoint y: 112, endPoint x: 118, endPoint y: 108, distance: 88.8
click at [118, 108] on app-calendar-viewport "Mon 1 3/3 1 Job Tue 2 3/3 1 Job Wed 3 3/3 1 Job Thu 4 3/3 1 Job Fri 5 3/3 1 Job…" at bounding box center [208, 131] width 416 height 158
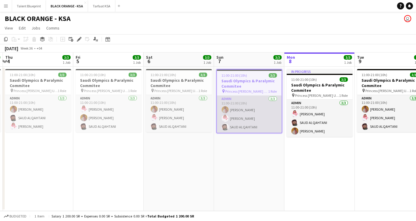
drag, startPoint x: 254, startPoint y: 109, endPoint x: 172, endPoint y: 108, distance: 81.6
click at [172, 108] on app-calendar-viewport "Mon 1 3/3 1 Job Tue 2 3/3 1 Job Wed 3 3/3 1 Job Thu 4 3/3 1 Job Fri 5 3/3 1 Job…" at bounding box center [208, 131] width 416 height 158
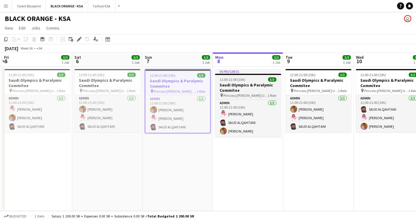
click at [245, 88] on h3 "Saudi Olympics & Paralymic Commitee" at bounding box center [248, 87] width 66 height 11
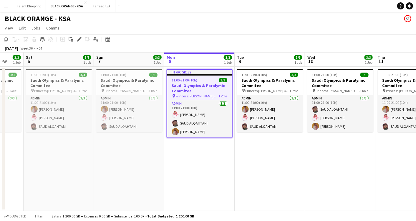
drag, startPoint x: 279, startPoint y: 83, endPoint x: 150, endPoint y: 75, distance: 129.9
click at [150, 75] on app-calendar-viewport "Wed 3 3/3 1 Job Thu 4 3/3 1 Job Fri 5 3/3 1 Job Sat 6 3/3 1 Job Sun 7 3/3 1 Job…" at bounding box center [208, 131] width 416 height 158
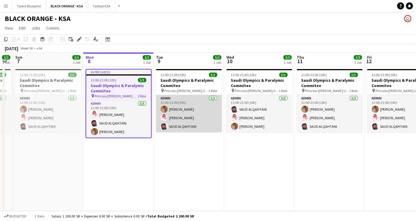
click at [187, 101] on app-card-role "Admin [DATE] 11:00-21:00 (10h) [PERSON_NAME] Yagmowr [PERSON_NAME] [PERSON_NAME]" at bounding box center [189, 113] width 66 height 37
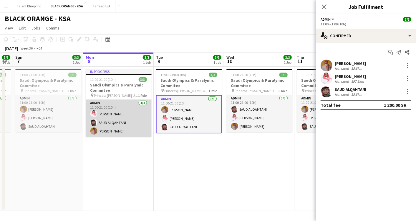
click at [117, 101] on app-card-role "Admin [DATE] 11:00-21:00 (10h) [PERSON_NAME] SAUD [PERSON_NAME]" at bounding box center [119, 118] width 66 height 37
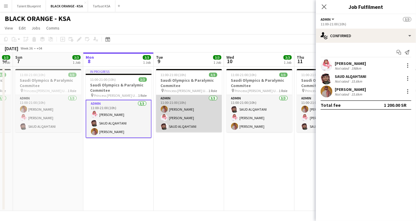
click at [183, 101] on app-card-role "Admin [DATE] 11:00-21:00 (10h) [PERSON_NAME] Yagmowr [PERSON_NAME] [PERSON_NAME]" at bounding box center [189, 113] width 66 height 37
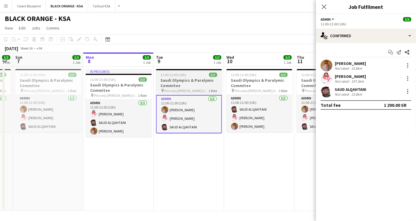
click at [184, 88] on span "Princess [PERSON_NAME] University" at bounding box center [187, 90] width 44 height 4
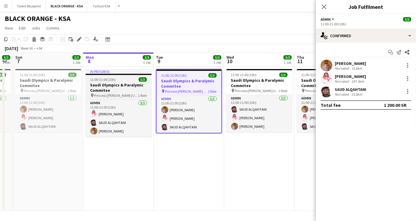
click at [118, 87] on h3 "Saudi Olympics & Paralymic Commitee" at bounding box center [119, 87] width 66 height 11
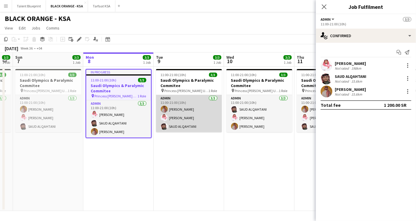
click at [178, 97] on app-card-role "Admin [DATE] 11:00-21:00 (10h) [PERSON_NAME] Yagmowr [PERSON_NAME] [PERSON_NAME]" at bounding box center [189, 113] width 66 height 37
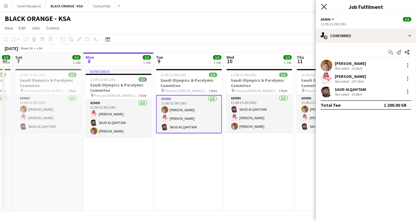
click at [325, 6] on icon at bounding box center [324, 7] width 6 height 6
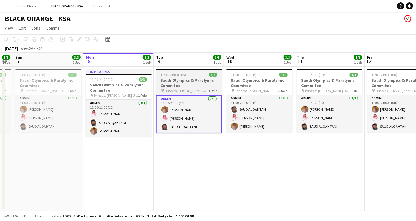
click at [173, 87] on h3 "Saudi Olympics & Paralymic Commitee" at bounding box center [189, 82] width 66 height 11
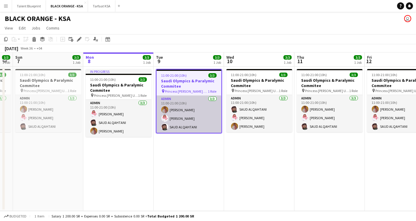
click at [171, 98] on app-card-role "Admin [DATE] 11:00-21:00 (10h) [PERSON_NAME] Yagmowr [PERSON_NAME] [PERSON_NAME]" at bounding box center [189, 113] width 65 height 37
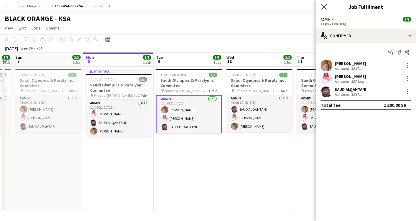
click at [324, 7] on icon at bounding box center [324, 7] width 6 height 6
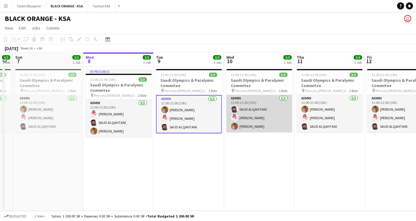
click at [271, 105] on app-card-role "Admin [DATE] 11:00-21:00 (10h) [PERSON_NAME] [PERSON_NAME] [PERSON_NAME] Yagmowr" at bounding box center [260, 113] width 66 height 37
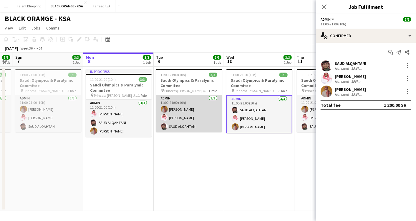
click at [181, 100] on app-card-role "Admin [DATE] 11:00-21:00 (10h) [PERSON_NAME] Yagmowr [PERSON_NAME] [PERSON_NAME]" at bounding box center [189, 113] width 66 height 37
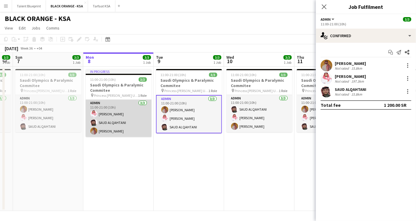
click at [115, 107] on app-card-role "Admin [DATE] 11:00-21:00 (10h) [PERSON_NAME] SAUD [PERSON_NAME]" at bounding box center [119, 118] width 66 height 37
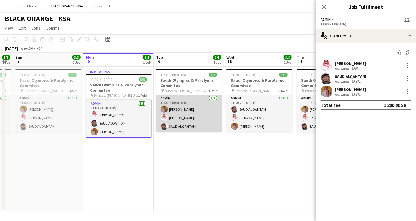
click at [182, 106] on app-card-role "Admin [DATE] 11:00-21:00 (10h) [PERSON_NAME] Yagmowr [PERSON_NAME] [PERSON_NAME]" at bounding box center [189, 113] width 66 height 37
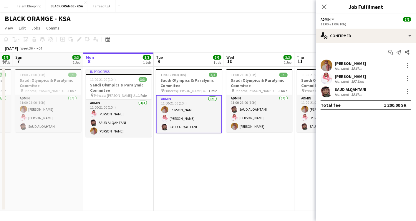
scroll to position [0, 198]
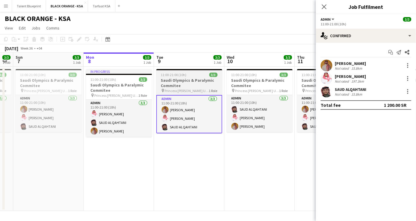
click at [179, 83] on h3 "Saudi Olympics & Paralymic Commitee" at bounding box center [189, 82] width 66 height 11
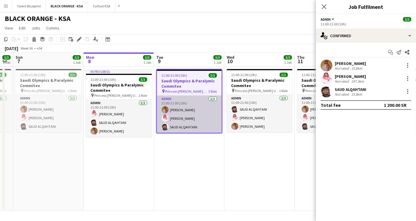
click at [177, 100] on app-card-role "Admin [DATE] 11:00-21:00 (10h) [PERSON_NAME] Yagmowr [PERSON_NAME] [PERSON_NAME]" at bounding box center [189, 113] width 65 height 37
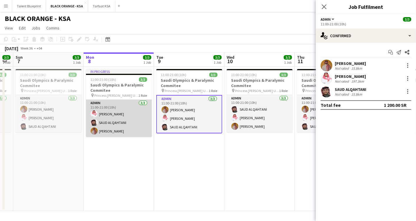
click at [113, 112] on app-card-role "Admin [DATE] 11:00-21:00 (10h) [PERSON_NAME] SAUD [PERSON_NAME]" at bounding box center [119, 118] width 66 height 37
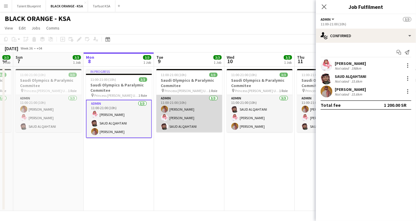
click at [194, 101] on app-card-role "Admin [DATE] 11:00-21:00 (10h) [PERSON_NAME] Yagmowr [PERSON_NAME] [PERSON_NAME]" at bounding box center [189, 113] width 66 height 37
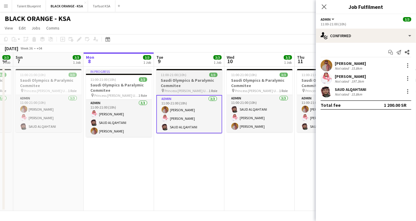
click at [180, 78] on h3 "Saudi Olympics & Paralymic Commitee" at bounding box center [189, 82] width 66 height 11
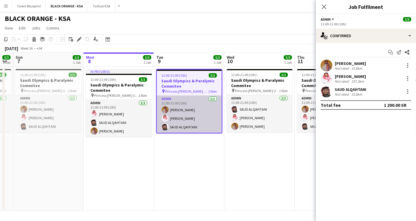
click at [178, 106] on app-card-role "Admin [DATE] 11:00-21:00 (10h) [PERSON_NAME] Yagmowr [PERSON_NAME] [PERSON_NAME]" at bounding box center [189, 113] width 65 height 37
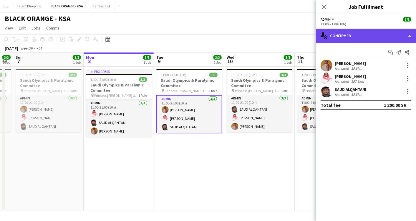
click at [404, 32] on div "single-neutral-actions-check-2 Confirmed" at bounding box center [366, 36] width 100 height 14
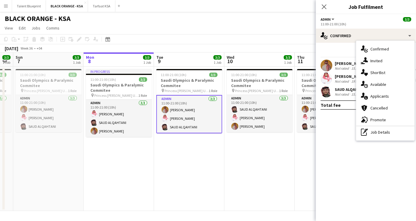
click at [335, 149] on mat-expansion-panel "check Confirmed Start chat Send notification Share [PERSON_NAME] Not rated 15.8…" at bounding box center [366, 132] width 100 height 178
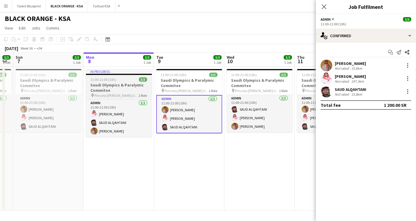
click at [106, 88] on h3 "Saudi Olympics & Paralymic Commitee" at bounding box center [119, 87] width 66 height 11
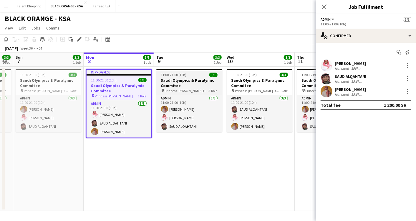
click at [200, 81] on h3 "Saudi Olympics & Paralymic Commitee" at bounding box center [189, 82] width 66 height 11
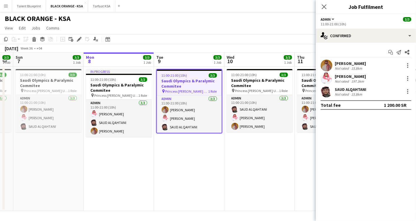
click at [188, 86] on h3 "Saudi Olympics & Paralymic Commitee" at bounding box center [189, 83] width 65 height 11
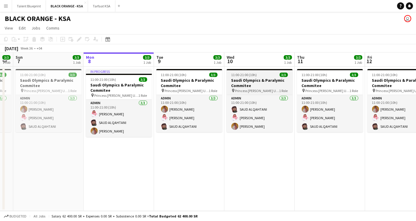
click at [259, 87] on h3 "Saudi Olympics & Paralymic Commitee" at bounding box center [260, 82] width 66 height 11
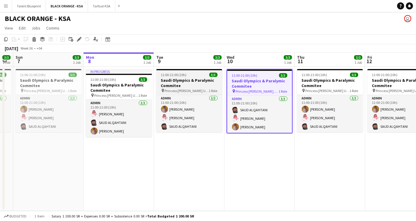
click at [176, 86] on h3 "Saudi Olympics & Paralymic Commitee" at bounding box center [189, 82] width 66 height 11
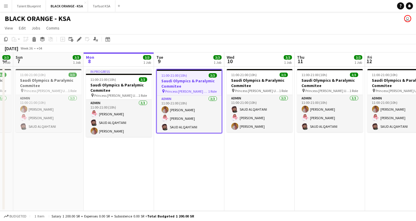
drag, startPoint x: 191, startPoint y: 89, endPoint x: 182, endPoint y: 85, distance: 10.3
click at [182, 85] on h3 "Saudi Olympics & Paralymic Commitee" at bounding box center [189, 83] width 65 height 11
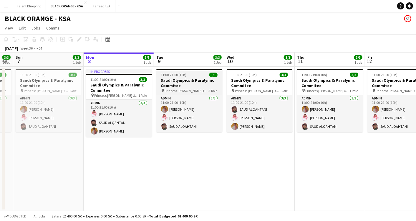
click at [191, 82] on h3 "Saudi Olympics & Paralymic Commitee" at bounding box center [189, 82] width 66 height 11
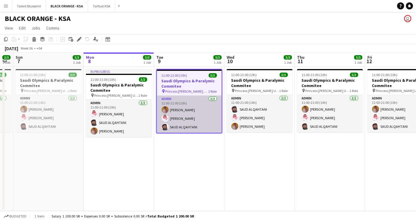
click at [186, 104] on app-card-role "Admin [DATE] 11:00-21:00 (10h) [PERSON_NAME] Yagmowr [PERSON_NAME] [PERSON_NAME]" at bounding box center [189, 113] width 65 height 37
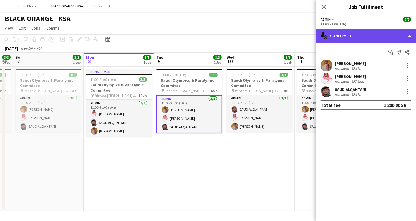
click at [409, 35] on div "single-neutral-actions-check-2 Confirmed" at bounding box center [366, 36] width 100 height 14
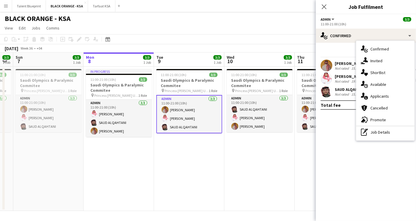
click at [342, 139] on mat-expansion-panel "check Confirmed Start chat Send notification Share [PERSON_NAME] Not rated 15.8…" at bounding box center [366, 132] width 100 height 178
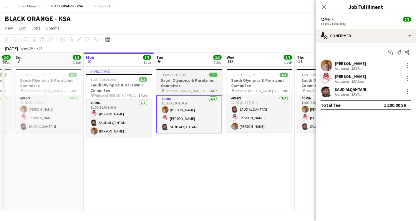
click at [191, 82] on h3 "Saudi Olympics & Paralymic Commitee" at bounding box center [189, 82] width 66 height 11
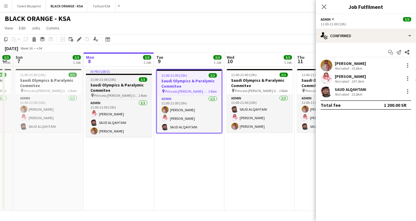
click at [115, 92] on h3 "Saudi Olympics & Paralymic Commitee" at bounding box center [119, 87] width 66 height 11
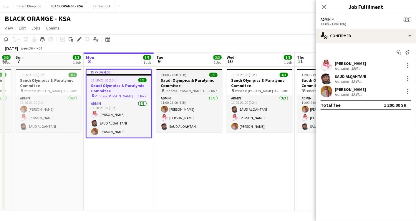
click at [194, 86] on h3 "Saudi Olympics & Paralymic Commitee" at bounding box center [189, 82] width 66 height 11
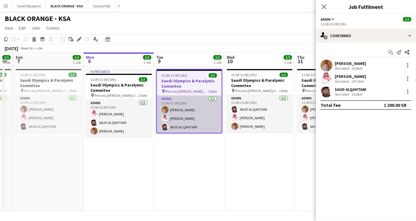
click at [185, 103] on app-card-role "Admin [DATE] 11:00-21:00 (10h) [PERSON_NAME] Yagmowr [PERSON_NAME] [PERSON_NAME]" at bounding box center [189, 113] width 65 height 37
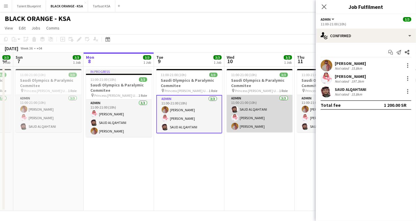
click at [249, 107] on app-card-role "Admin [DATE] 11:00-21:00 (10h) [PERSON_NAME] [PERSON_NAME] [PERSON_NAME] Yagmowr" at bounding box center [260, 113] width 66 height 37
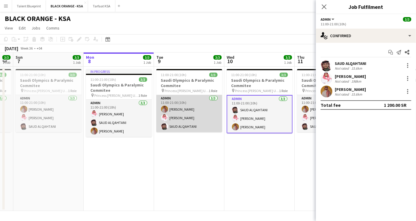
click at [199, 107] on app-card-role "Admin [DATE] 11:00-21:00 (10h) [PERSON_NAME] Yagmowr [PERSON_NAME] [PERSON_NAME]" at bounding box center [189, 113] width 66 height 37
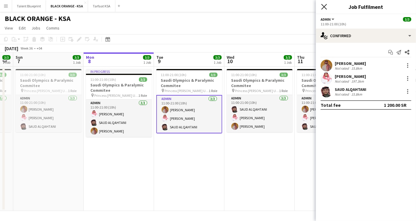
click at [326, 6] on icon "Close pop-in" at bounding box center [324, 7] width 6 height 6
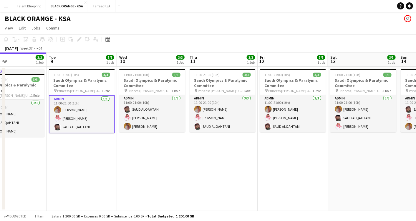
drag, startPoint x: 391, startPoint y: 117, endPoint x: 283, endPoint y: 108, distance: 108.2
click at [283, 108] on app-calendar-viewport "Fri 5 3/3 1 Job Sat 6 3/3 1 Job Sun 7 3/3 1 Job Mon 8 3/3 1 Job Tue 9 3/3 1 Job…" at bounding box center [208, 131] width 416 height 158
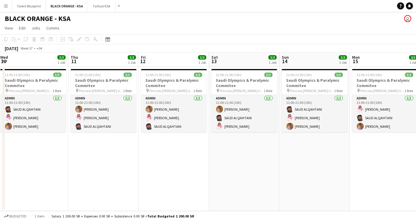
drag, startPoint x: 369, startPoint y: 113, endPoint x: 250, endPoint y: 108, distance: 118.8
click at [250, 108] on app-calendar-viewport "Sun 7 3/3 1 Job Mon 8 3/3 1 Job Tue 9 3/3 1 Job Wed 10 3/3 1 Job Thu 11 3/3 1 J…" at bounding box center [208, 131] width 416 height 158
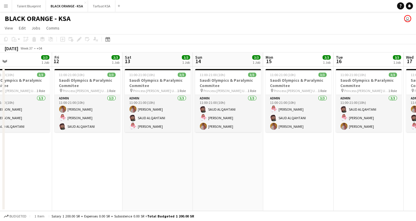
drag, startPoint x: 322, startPoint y: 106, endPoint x: 236, endPoint y: 107, distance: 86.6
click at [236, 107] on app-calendar-viewport "Mon 8 3/3 1 Job Tue 9 3/3 1 Job Wed 10 3/3 1 Job Thu 11 3/3 1 Job Fri 12 3/3 1 …" at bounding box center [208, 131] width 416 height 158
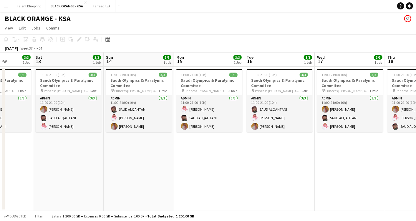
drag, startPoint x: 338, startPoint y: 105, endPoint x: 249, endPoint y: 107, distance: 89.3
click at [249, 107] on app-calendar-viewport "Wed 10 3/3 1 Job Thu 11 3/3 1 Job Fri 12 3/3 1 Job Sat 13 3/3 1 Job Sun 14 3/3 …" at bounding box center [208, 131] width 416 height 158
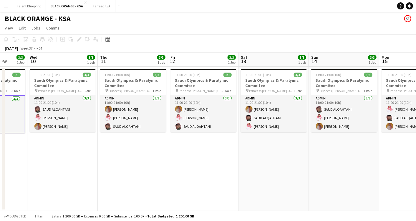
drag, startPoint x: 210, startPoint y: 106, endPoint x: 408, endPoint y: 113, distance: 198.4
click at [408, 113] on app-calendar-viewport "Sun 7 3/3 1 Job Mon 8 3/3 1 Job Tue 9 3/3 1 Job Wed 10 3/3 1 Job Thu 11 3/3 1 J…" at bounding box center [208, 131] width 416 height 158
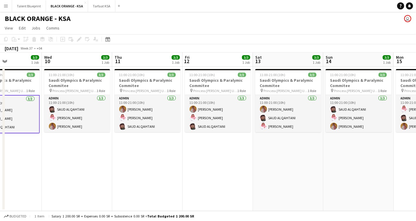
drag, startPoint x: 224, startPoint y: 106, endPoint x: 288, endPoint y: 107, distance: 64.2
click at [288, 107] on app-calendar-viewport "Sun 7 3/3 1 Job Mon 8 3/3 1 Job Tue 9 3/3 1 Job Wed 10 3/3 1 Job Thu 11 3/3 1 J…" at bounding box center [208, 131] width 416 height 158
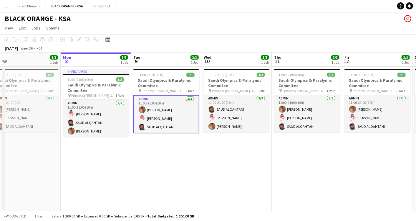
drag, startPoint x: 166, startPoint y: 107, endPoint x: 251, endPoint y: 114, distance: 85.4
click at [251, 114] on app-calendar-viewport "Fri 5 3/3 1 Job Sat 6 3/3 1 Job Sun 7 3/3 1 Job Mon 8 3/3 1 Job Tue 9 3/3 1 Job…" at bounding box center [208, 131] width 416 height 158
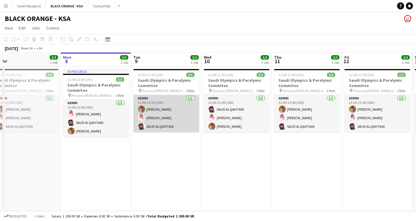
click at [168, 110] on app-card-role "Admin [DATE] 11:00-21:00 (10h) [PERSON_NAME] Yagmowr [PERSON_NAME] [PERSON_NAME]" at bounding box center [166, 113] width 66 height 37
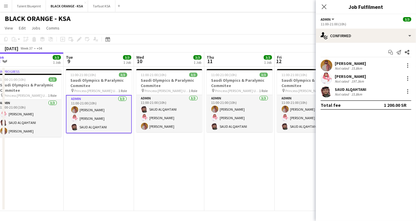
scroll to position [0, 222]
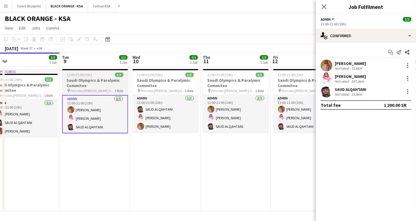
click at [168, 110] on app-card-role "Admin [DATE] 11:00-21:00 (10h) [PERSON_NAME] [PERSON_NAME] [PERSON_NAME] Yagmowr" at bounding box center [166, 113] width 66 height 37
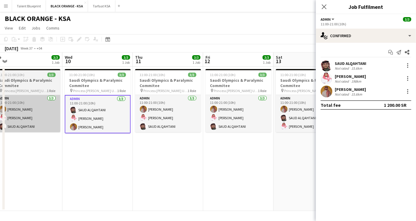
click at [168, 110] on app-card-role "Admin [DATE] 11:00-21:00 (10h) [PERSON_NAME] Yagmowr [PERSON_NAME] [PERSON_NAME]" at bounding box center [168, 113] width 66 height 37
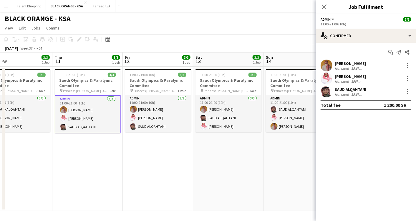
click at [168, 110] on app-card-role "Admin [DATE] 11:00-21:00 (10h) [PERSON_NAME] Yagmowr [PERSON_NAME] [PERSON_NAME]" at bounding box center [158, 113] width 66 height 37
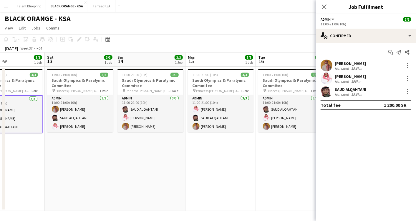
scroll to position [0, 170]
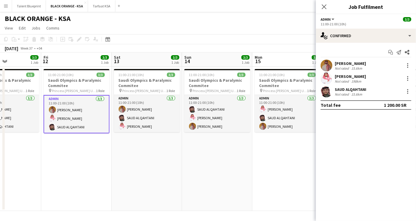
click at [168, 110] on app-card-role "Admin [DATE] 11:00-21:00 (10h) [PERSON_NAME] [PERSON_NAME] [PERSON_NAME]" at bounding box center [147, 113] width 66 height 37
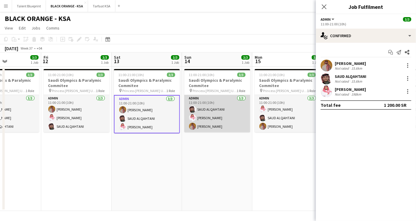
click at [205, 109] on app-card-role "Admin [DATE] 11:00-21:00 (10h) [PERSON_NAME] [PERSON_NAME] [PERSON_NAME] Yagmowr" at bounding box center [217, 113] width 66 height 37
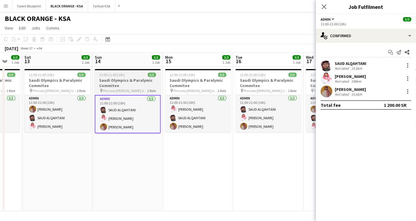
click at [205, 109] on app-card-role "Admin [DATE] 11:00-21:00 (10h) [PERSON_NAME] SAUD [PERSON_NAME]" at bounding box center [198, 113] width 66 height 37
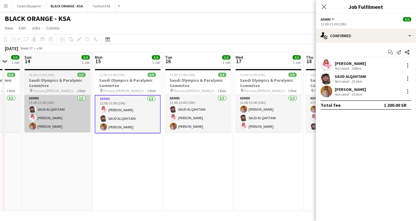
scroll to position [0, 199]
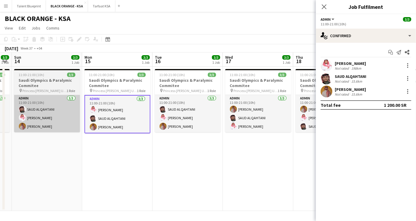
click at [205, 109] on app-card-role "Admin [DATE] 11:00-21:00 (10h) [PERSON_NAME] [PERSON_NAME] [PERSON_NAME] Yagmowr" at bounding box center [188, 113] width 66 height 37
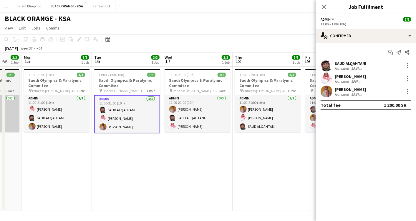
click at [205, 109] on app-card-role "Admin [DATE] 11:00-21:00 (10h) [PERSON_NAME] [PERSON_NAME] [PERSON_NAME]" at bounding box center [198, 113] width 66 height 37
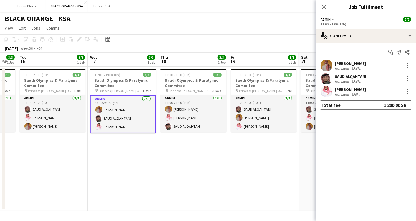
scroll to position [0, 194]
click at [205, 109] on app-card-role "Admin [DATE] 11:00-21:00 (10h) [PERSON_NAME] Yagmowr [PERSON_NAME] [PERSON_NAME]" at bounding box center [193, 113] width 66 height 37
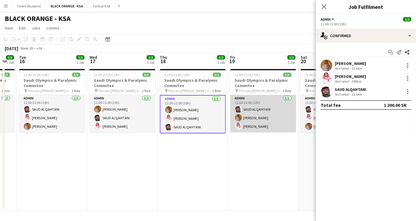
click at [237, 111] on app-user-avatar at bounding box center [238, 108] width 7 height 7
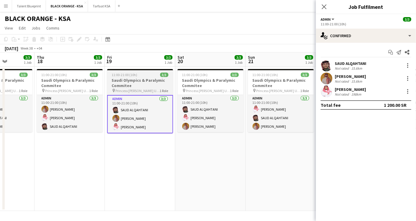
scroll to position [0, 179]
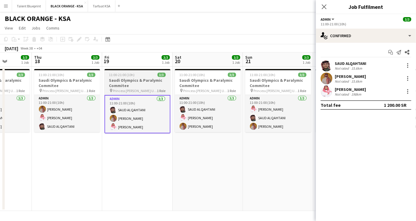
click at [237, 111] on app-card-role "Admin [DATE] 11:00-21:00 (10h) [PERSON_NAME] [PERSON_NAME] [PERSON_NAME] Yagmowr" at bounding box center [208, 113] width 66 height 37
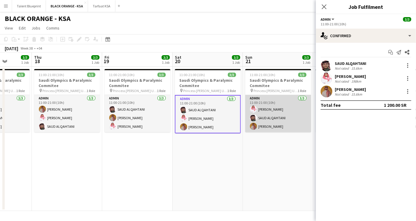
click at [260, 109] on app-card-role "Admin [DATE] 11:00-21:00 (10h) [PERSON_NAME] SAUD [PERSON_NAME]" at bounding box center [278, 113] width 66 height 37
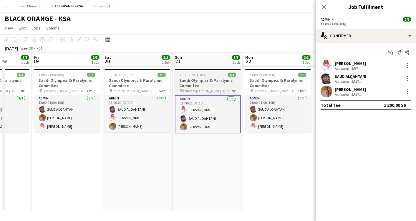
scroll to position [0, 197]
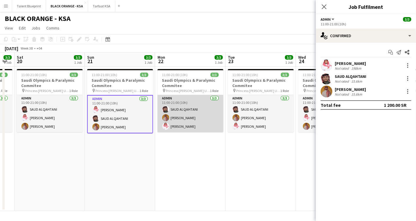
click at [172, 108] on app-card-role "Admin [DATE] 11:00-21:00 (10h) SAUD [PERSON_NAME] Yagmowr [PERSON_NAME]" at bounding box center [191, 113] width 66 height 37
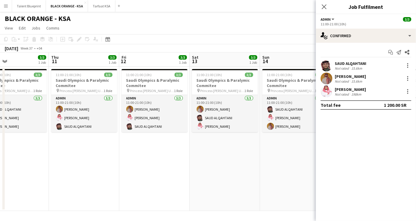
scroll to position [0, 162]
click at [324, 6] on icon at bounding box center [324, 7] width 6 height 6
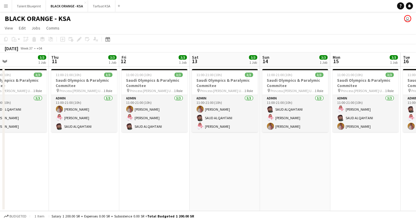
click at [272, 146] on app-date-cell "11:00-21:00 (10h) 3/3 Saudi Olympics & Paralymic Commitee pin Princess [PERSON_…" at bounding box center [295, 139] width 70 height 144
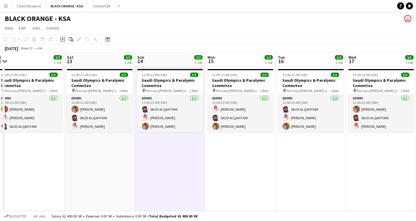
drag, startPoint x: 358, startPoint y: 162, endPoint x: 181, endPoint y: 146, distance: 178.3
click at [182, 148] on app-calendar-viewport "Tue 9 3/3 1 Job Wed 10 3/3 1 Job Thu 11 3/3 1 Job Fri 12 3/3 1 Job Sat 13 3/3 1…" at bounding box center [208, 131] width 416 height 158
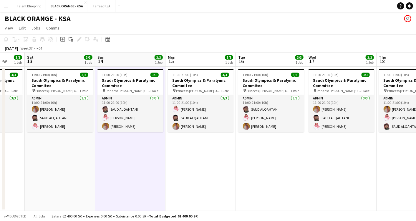
drag, startPoint x: 308, startPoint y: 148, endPoint x: 173, endPoint y: 157, distance: 135.2
click at [173, 157] on app-calendar-viewport "Wed 10 3/3 1 Job Thu 11 3/3 1 Job Fri 12 3/3 1 Job Sat 13 3/3 1 Job Sun 14 3/3 …" at bounding box center [208, 131] width 416 height 158
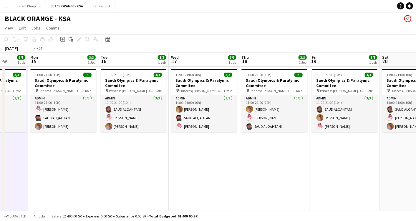
drag, startPoint x: 321, startPoint y: 161, endPoint x: 184, endPoint y: 165, distance: 137.0
click at [184, 165] on app-calendar-viewport "Fri 12 3/3 1 Job Sat 13 3/3 1 Job Sun 14 3/3 1 Job Mon 15 3/3 1 Job Tue 16 3/3 …" at bounding box center [208, 131] width 416 height 158
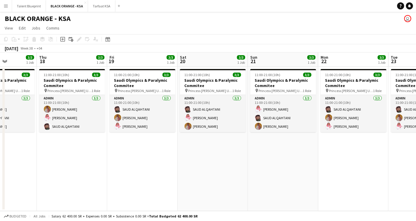
drag, startPoint x: 335, startPoint y: 169, endPoint x: 196, endPoint y: 161, distance: 139.0
click at [196, 161] on app-calendar-viewport "Sun 14 3/3 1 Job Mon 15 3/3 1 Job Tue 16 3/3 1 Job Wed 17 3/3 1 Job Thu 18 3/3 …" at bounding box center [208, 131] width 416 height 158
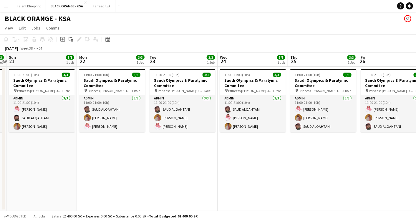
drag, startPoint x: 325, startPoint y: 124, endPoint x: 166, endPoint y: 112, distance: 159.5
click at [166, 112] on app-calendar-viewport "Thu 18 3/3 1 Job Fri 19 3/3 1 Job Sat 20 3/3 1 Job Sun 21 3/3 1 Job Mon 22 3/3 …" at bounding box center [208, 131] width 416 height 158
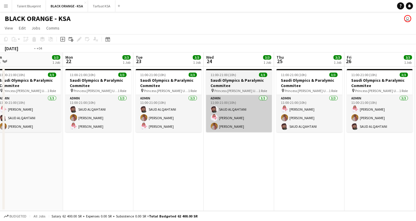
drag, startPoint x: 268, startPoint y: 116, endPoint x: 187, endPoint y: 112, distance: 81.7
click at [187, 114] on app-calendar-viewport "Thu 18 3/3 1 Job Fri 19 3/3 1 Job Sat 20 3/3 1 Job Sun 21 3/3 1 Job Mon 22 3/3 …" at bounding box center [208, 131] width 416 height 158
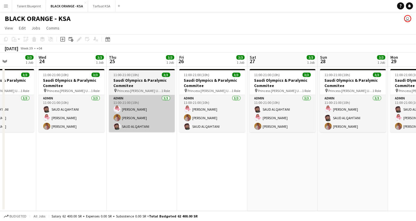
drag, startPoint x: 239, startPoint y: 111, endPoint x: 153, endPoint y: 112, distance: 86.0
click at [144, 116] on app-calendar-viewport "Sun 21 3/3 1 Job Mon 22 3/3 1 Job Tue 23 3/3 1 Job Wed 24 3/3 1 Job Thu 25 3/3 …" at bounding box center [208, 131] width 416 height 158
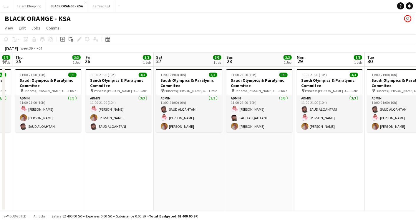
drag, startPoint x: 221, startPoint y: 111, endPoint x: 127, endPoint y: 118, distance: 94.2
click at [127, 118] on app-calendar-viewport "Mon 22 3/3 1 Job Tue 23 3/3 1 Job Wed 24 3/3 1 Job Thu 25 3/3 1 Job Fri 26 3/3 …" at bounding box center [208, 131] width 416 height 158
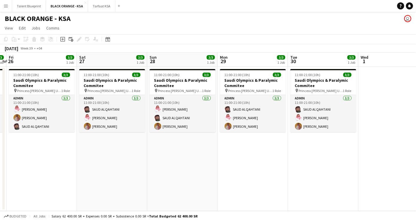
scroll to position [0, 219]
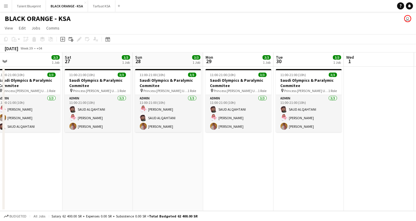
drag, startPoint x: 197, startPoint y: 113, endPoint x: 106, endPoint y: 114, distance: 91.0
click at [106, 114] on app-calendar-viewport "Tue 23 3/3 1 Job Wed 24 3/3 1 Job Thu 25 3/3 1 Job Fri 26 3/3 1 Job Sat 27 3/3 …" at bounding box center [208, 131] width 416 height 158
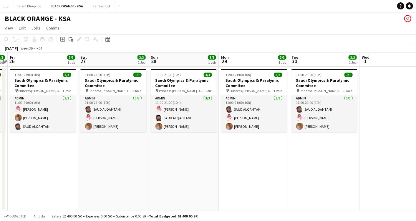
drag, startPoint x: 233, startPoint y: 118, endPoint x: 178, endPoint y: 118, distance: 54.8
click at [178, 118] on app-calendar-viewport "Tue 23 3/3 1 Job Wed 24 3/3 1 Job Thu 25 3/3 1 Job Fri 26 3/3 1 Job Sat 27 3/3 …" at bounding box center [208, 131] width 416 height 158
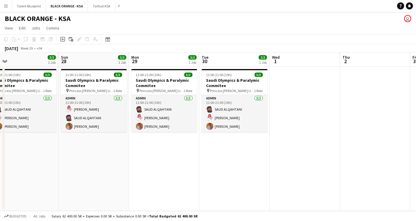
scroll to position [0, 229]
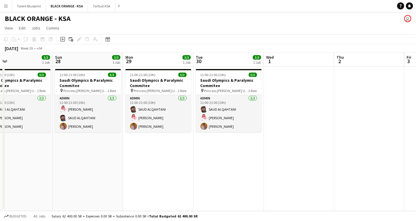
drag, startPoint x: 233, startPoint y: 117, endPoint x: 208, endPoint y: 118, distance: 25.3
click at [208, 118] on app-calendar-viewport "Wed 24 3/3 1 Job Thu 25 3/3 1 Job Fri 26 3/3 1 Job Sat 27 3/3 1 Job Sun 28 3/3 …" at bounding box center [208, 131] width 416 height 158
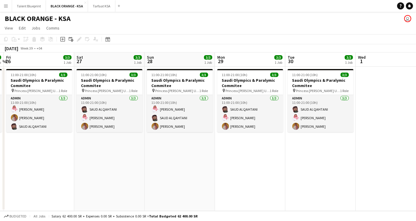
drag, startPoint x: 164, startPoint y: 107, endPoint x: 259, endPoint y: 118, distance: 95.8
click at [259, 118] on app-calendar-viewport "Wed 24 3/3 1 Job Thu 25 3/3 1 Job Fri 26 3/3 1 Job Sat 27 3/3 1 Job Sun 28 3/3 …" at bounding box center [208, 131] width 416 height 158
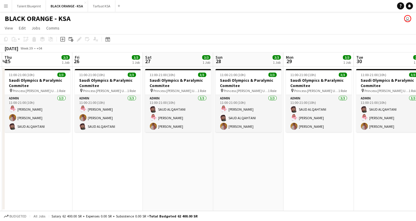
drag, startPoint x: 172, startPoint y: 119, endPoint x: 236, endPoint y: 122, distance: 64.0
click at [236, 122] on app-calendar-viewport "Tue 23 3/3 1 Job Wed 24 3/3 1 Job Thu 25 3/3 1 Job Fri 26 3/3 1 Job Sat 27 3/3 …" at bounding box center [208, 131] width 416 height 158
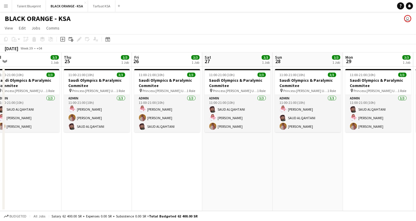
drag, startPoint x: 176, startPoint y: 118, endPoint x: 234, endPoint y: 120, distance: 58.4
click at [234, 120] on app-calendar-viewport "Mon 22 3/3 1 Job Tue 23 3/3 1 Job Wed 24 3/3 1 Job Thu 25 3/3 1 Job Fri 26 3/3 …" at bounding box center [208, 131] width 416 height 158
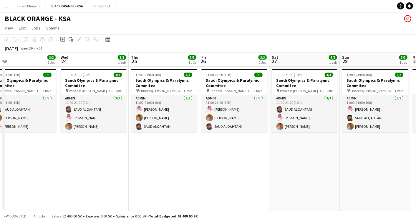
drag, startPoint x: 147, startPoint y: 113, endPoint x: 215, endPoint y: 119, distance: 67.8
click at [215, 119] on app-calendar-viewport "Sun 21 3/3 1 Job Mon 22 3/3 1 Job Tue 23 3/3 1 Job Wed 24 3/3 1 Job Thu 25 3/3 …" at bounding box center [208, 131] width 416 height 158
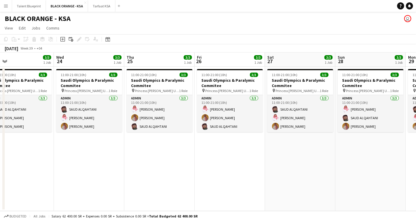
drag, startPoint x: 141, startPoint y: 120, endPoint x: 206, endPoint y: 124, distance: 65.8
click at [206, 124] on app-calendar-viewport "Sun 21 3/3 1 Job Mon 22 3/3 1 Job Tue 23 3/3 1 Job Wed 24 3/3 1 Job Thu 25 3/3 …" at bounding box center [208, 131] width 416 height 158
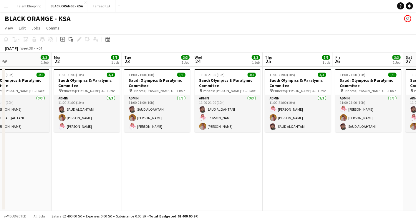
drag, startPoint x: 122, startPoint y: 117, endPoint x: 190, endPoint y: 122, distance: 68.2
click at [190, 122] on app-calendar-viewport "Fri 19 3/3 1 Job Sat 20 3/3 1 Job Sun 21 3/3 1 Job Mon 22 3/3 1 Job Tue 23 3/3 …" at bounding box center [208, 131] width 416 height 158
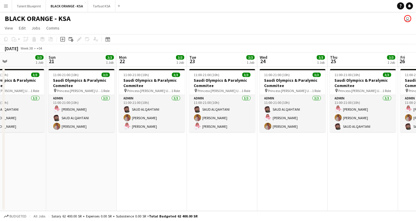
drag, startPoint x: 98, startPoint y: 115, endPoint x: 163, endPoint y: 120, distance: 64.7
click at [163, 120] on app-calendar-viewport "Thu 18 3/3 1 Job Fri 19 3/3 1 Job Sat 20 3/3 1 Job Sun 21 3/3 1 Job Mon 22 3/3 …" at bounding box center [208, 131] width 416 height 158
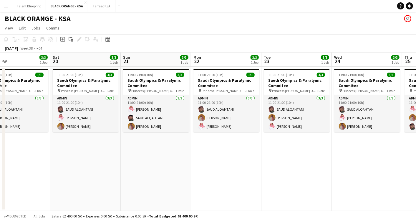
drag, startPoint x: 88, startPoint y: 113, endPoint x: 165, endPoint y: 119, distance: 77.4
click at [166, 119] on app-calendar-viewport "Wed 17 3/3 1 Job Thu 18 3/3 1 Job Fri 19 3/3 1 Job Sat 20 3/3 1 Job Sun 21 3/3 …" at bounding box center [208, 131] width 416 height 158
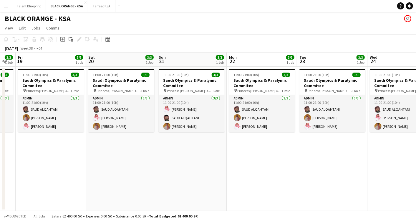
scroll to position [0, 118]
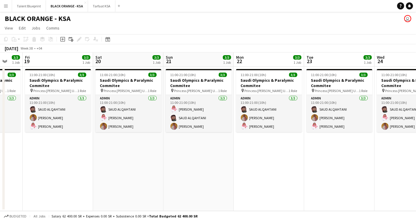
drag, startPoint x: 92, startPoint y: 115, endPoint x: 132, endPoint y: 120, distance: 39.7
click at [132, 120] on app-calendar-viewport "Wed 17 3/3 1 Job Thu 18 3/3 1 Job Fri 19 3/3 1 Job Sat 20 3/3 1 Job Sun 21 3/3 …" at bounding box center [208, 131] width 416 height 158
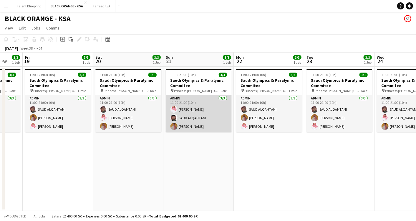
click at [190, 103] on app-card-role "Admin [DATE] 11:00-21:00 (10h) [PERSON_NAME] SAUD [PERSON_NAME]" at bounding box center [199, 113] width 66 height 37
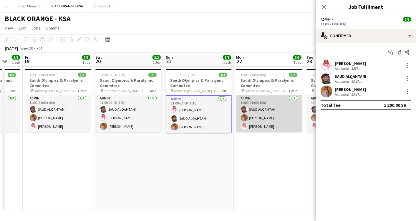
click at [249, 99] on app-card-role "Admin [DATE] 11:00-21:00 (10h) SAUD [PERSON_NAME] Yagmowr [PERSON_NAME]" at bounding box center [269, 113] width 66 height 37
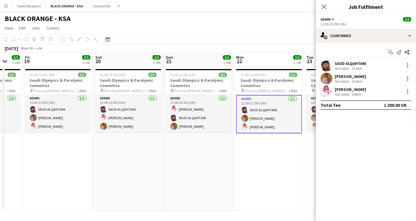
click at [325, 6] on icon "Close pop-in" at bounding box center [324, 6] width 5 height 5
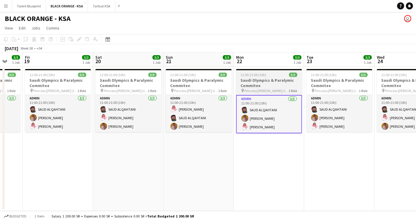
click at [255, 78] on h3 "Saudi Olympics & Paralymic Commitee" at bounding box center [269, 82] width 66 height 11
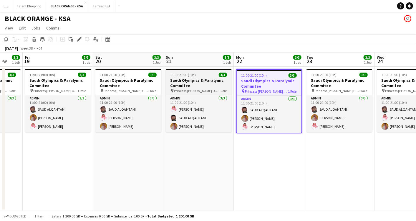
click at [184, 80] on h3 "Saudi Olympics & Paralymic Commitee" at bounding box center [199, 82] width 66 height 11
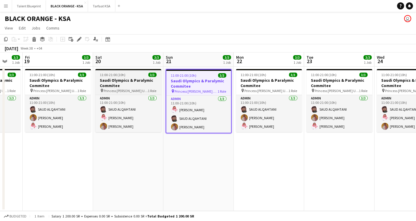
click at [116, 81] on h3 "Saudi Olympics & Paralymic Commitee" at bounding box center [128, 82] width 66 height 11
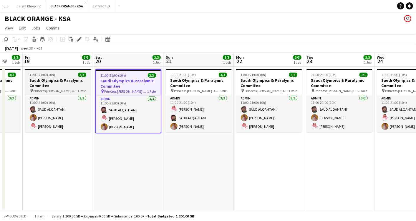
click at [52, 75] on span "11:00-21:00 (10h)" at bounding box center [43, 74] width 26 height 4
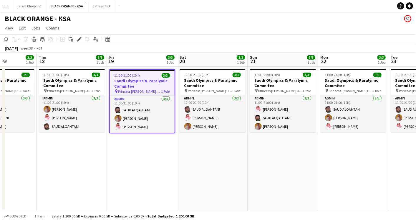
drag, startPoint x: 50, startPoint y: 107, endPoint x: 135, endPoint y: 106, distance: 84.5
click at [135, 106] on app-calendar-viewport "Mon 15 3/3 1 Job Tue 16 3/3 1 Job Wed 17 3/3 1 Job Thu 18 3/3 1 Job Fri 19 3/3 …" at bounding box center [208, 131] width 416 height 158
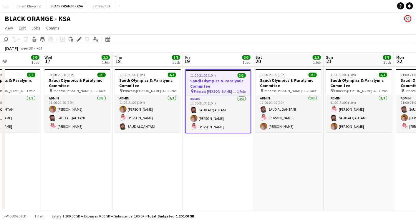
drag, startPoint x: 65, startPoint y: 113, endPoint x: 141, endPoint y: 120, distance: 76.0
click at [141, 120] on app-calendar-viewport "Sun 14 3/3 1 Job Mon 15 3/3 1 Job Tue 16 3/3 1 Job Wed 17 3/3 1 Job Thu 18 3/3 …" at bounding box center [208, 131] width 416 height 158
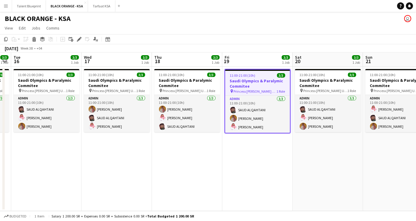
drag, startPoint x: 69, startPoint y: 115, endPoint x: 108, endPoint y: 117, distance: 39.6
click at [108, 117] on app-calendar-viewport "Sun 14 3/3 1 Job Mon 15 3/3 1 Job Tue 16 3/3 1 Job Wed 17 3/3 1 Job Thu 18 3/3 …" at bounding box center [208, 131] width 416 height 158
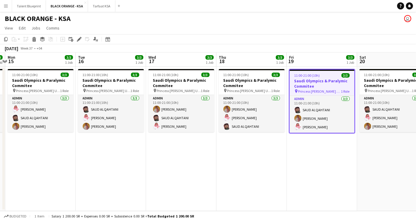
drag, startPoint x: 50, startPoint y: 114, endPoint x: 115, endPoint y: 115, distance: 64.5
click at [115, 115] on app-calendar-viewport "Sat 13 3/3 1 Job Sun 14 3/3 1 Job Mon 15 3/3 1 Job Tue 16 3/3 1 Job Wed 17 3/3 …" at bounding box center [208, 131] width 416 height 158
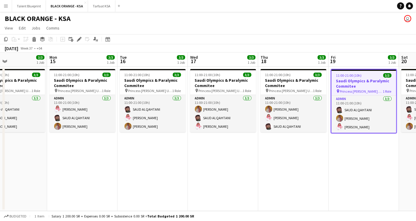
drag, startPoint x: 40, startPoint y: 108, endPoint x: 84, endPoint y: 114, distance: 44.0
click at [84, 114] on app-calendar-viewport "Fri 12 3/3 1 Job Sat 13 3/3 1 Job Sun 14 3/3 1 Job Mon 15 3/3 1 Job Tue 16 3/3 …" at bounding box center [208, 131] width 416 height 158
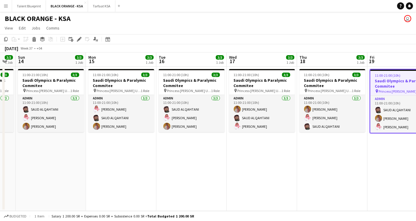
drag, startPoint x: 72, startPoint y: 113, endPoint x: 110, endPoint y: 114, distance: 37.4
click at [110, 114] on app-calendar-viewport "Fri 12 3/3 1 Job Sat 13 3/3 1 Job Sun 14 3/3 1 Job Mon 15 3/3 1 Job Tue 16 3/3 …" at bounding box center [208, 131] width 416 height 158
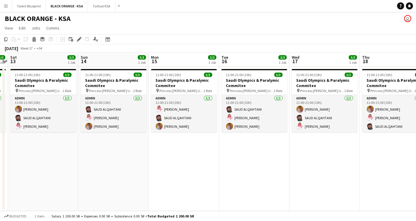
drag, startPoint x: 56, startPoint y: 112, endPoint x: 118, endPoint y: 113, distance: 62.7
click at [118, 113] on app-calendar-viewport "Thu 11 3/3 1 Job Fri 12 3/3 1 Job Sat 13 3/3 1 Job Sun 14 3/3 1 Job Mon 15 3/3 …" at bounding box center [208, 131] width 416 height 158
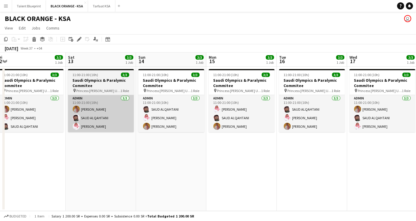
drag, startPoint x: 56, startPoint y: 114, endPoint x: 95, endPoint y: 118, distance: 39.3
click at [114, 117] on app-calendar-viewport "Wed 10 3/3 1 Job Thu 11 3/3 1 Job Fri 12 3/3 1 Job Sat 13 3/3 1 Job Sun 14 3/3 …" at bounding box center [208, 131] width 416 height 158
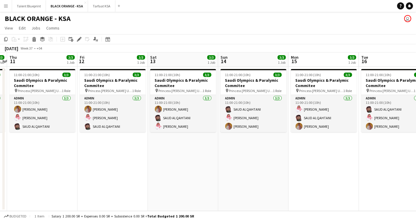
drag, startPoint x: 25, startPoint y: 110, endPoint x: 107, endPoint y: 113, distance: 81.9
click at [107, 113] on app-calendar-viewport "Tue 9 3/3 1 Job Wed 10 3/3 1 Job Thu 11 3/3 1 Job Fri 12 3/3 1 Job Sat 13 3/3 1…" at bounding box center [208, 131] width 416 height 158
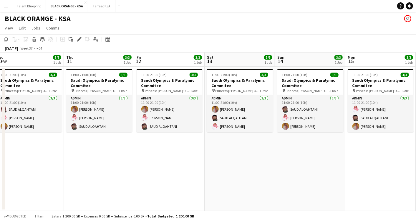
drag, startPoint x: 50, startPoint y: 113, endPoint x: 107, endPoint y: 115, distance: 56.6
click at [107, 115] on app-calendar-viewport "Mon 8 3/3 1 Job Tue 9 3/3 1 Job Wed 10 3/3 1 Job Thu 11 3/3 1 Job Fri 12 3/3 1 …" at bounding box center [208, 131] width 416 height 158
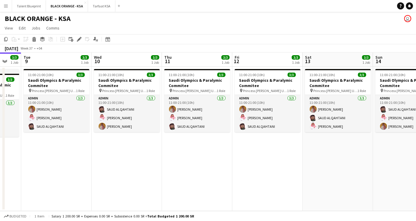
drag, startPoint x: 37, startPoint y: 110, endPoint x: 135, endPoint y: 114, distance: 98.2
click at [135, 114] on app-calendar-viewport "Sun 7 3/3 1 Job Mon 8 3/3 1 Job Tue 9 3/3 1 Job Wed 10 3/3 1 Job Thu 11 3/3 1 J…" at bounding box center [208, 131] width 416 height 158
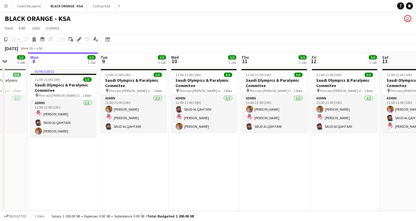
scroll to position [0, 169]
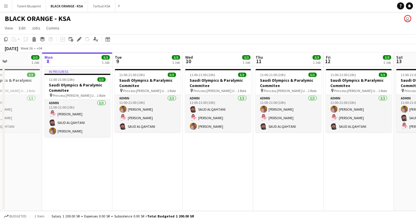
drag, startPoint x: 64, startPoint y: 114, endPoint x: 155, endPoint y: 120, distance: 91.2
click at [155, 120] on app-calendar-viewport "Fri 5 3/3 1 Job Sat 6 3/3 1 Job Sun 7 3/3 1 Job Mon 8 3/3 1 Job Tue 9 3/3 1 Job…" at bounding box center [208, 131] width 416 height 158
click at [144, 88] on span "Princess [PERSON_NAME] University" at bounding box center [145, 90] width 44 height 4
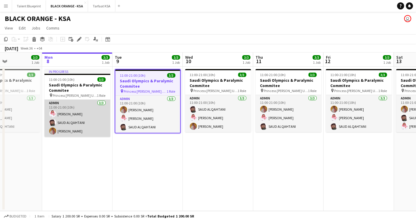
click at [64, 102] on app-card-role "Admin [DATE] 11:00-21:00 (10h) [PERSON_NAME] SAUD [PERSON_NAME]" at bounding box center [77, 118] width 66 height 37
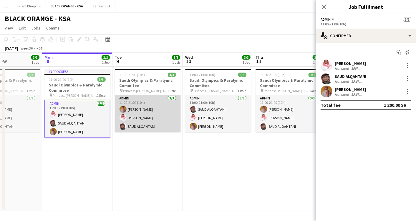
click at [159, 109] on app-card-role "Admin [DATE] 11:00-21:00 (10h) [PERSON_NAME] Yagmowr [PERSON_NAME] [PERSON_NAME]" at bounding box center [148, 113] width 66 height 37
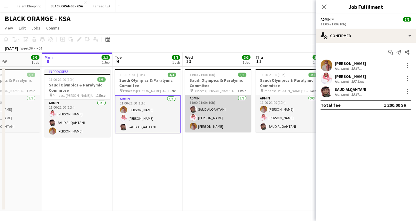
click at [204, 105] on app-card-role "Admin [DATE] 11:00-21:00 (10h) [PERSON_NAME] [PERSON_NAME] [PERSON_NAME] Yagmowr" at bounding box center [218, 113] width 66 height 37
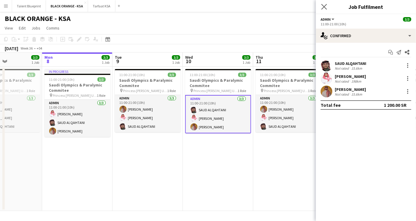
click at [328, 9] on app-icon "Close pop-in" at bounding box center [324, 7] width 9 height 9
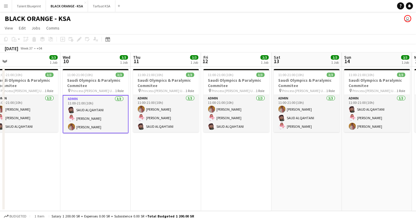
drag, startPoint x: 301, startPoint y: 118, endPoint x: 174, endPoint y: 131, distance: 128.2
click at [174, 131] on app-calendar-viewport "Sat 6 3/3 1 Job Sun 7 3/3 1 Job Mon 8 3/3 1 Job Tue 9 3/3 1 Job Wed 10 3/3 1 Jo…" at bounding box center [208, 131] width 416 height 158
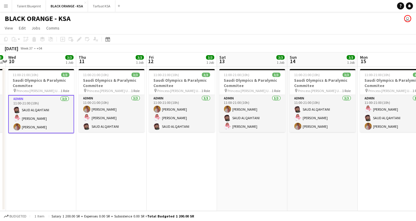
drag, startPoint x: 301, startPoint y: 122, endPoint x: 252, endPoint y: 125, distance: 49.5
click at [252, 125] on app-calendar-viewport "Sun 7 3/3 1 Job Mon 8 3/3 1 Job Tue 9 3/3 1 Job Wed 10 3/3 1 Job Thu 11 3/3 1 J…" at bounding box center [208, 131] width 416 height 158
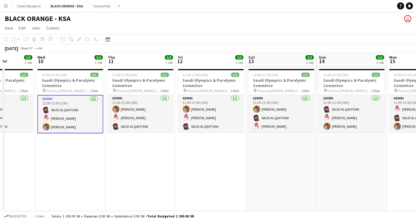
scroll to position [0, 171]
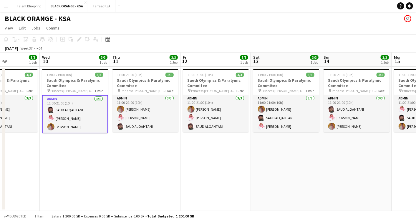
drag, startPoint x: 99, startPoint y: 145, endPoint x: 133, endPoint y: 143, distance: 34.0
click at [133, 143] on app-calendar-viewport "Sun 7 3/3 1 Job Mon 8 3/3 1 Job Tue 9 3/3 1 Job Wed 10 3/3 1 Job Thu 11 3/3 1 J…" at bounding box center [208, 131] width 416 height 158
click at [138, 146] on app-date-cell "11:00-21:00 (10h) 3/3 Saudi Olympics & Paralymic Commitee pin Princess [PERSON_…" at bounding box center [145, 139] width 70 height 144
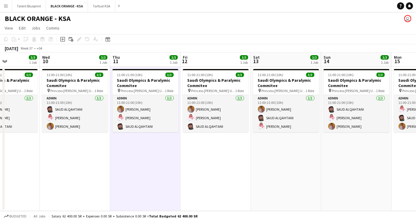
click at [79, 139] on app-date-cell "11:00-21:00 (10h) 3/3 Saudi Olympics & Paralymic Commitee pin Princess [PERSON_…" at bounding box center [75, 139] width 70 height 144
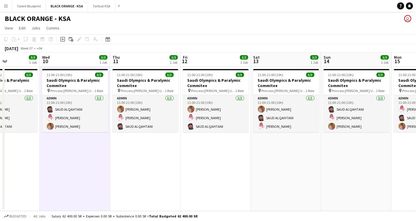
click at [182, 156] on app-date-cell "11:00-21:00 (10h) 3/3 Saudi Olympics & Paralymic Commitee pin Princess [PERSON_…" at bounding box center [216, 139] width 70 height 144
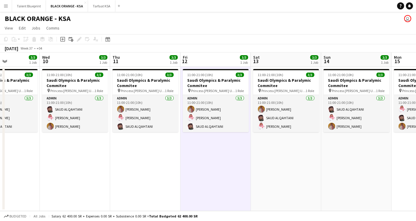
click at [137, 151] on app-date-cell "11:00-21:00 (10h) 3/3 Saudi Olympics & Paralymic Commitee pin Princess [PERSON_…" at bounding box center [145, 139] width 70 height 144
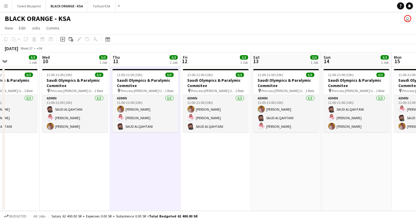
click at [198, 153] on app-date-cell "11:00-21:00 (10h) 3/3 Saudi Olympics & Paralymic Commitee pin Princess [PERSON_…" at bounding box center [216, 139] width 70 height 144
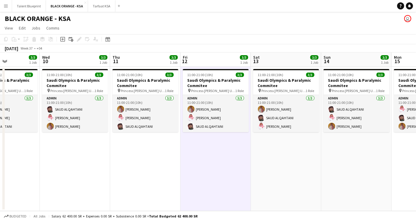
click at [181, 156] on app-date-cell "11:00-21:00 (10h) 3/3 Saudi Olympics & Paralymic Commitee pin Princess [PERSON_…" at bounding box center [216, 139] width 70 height 144
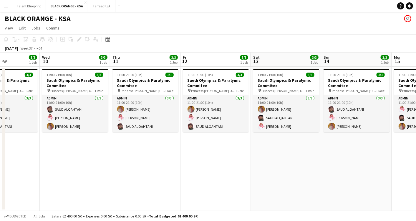
click at [154, 154] on app-date-cell "11:00-21:00 (10h) 3/3 Saudi Olympics & Paralymic Commitee pin Princess [PERSON_…" at bounding box center [145, 139] width 70 height 144
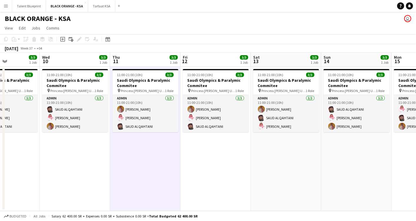
click at [73, 154] on app-date-cell "11:00-21:00 (10h) 3/3 Saudi Olympics & Paralymic Commitee pin Princess [PERSON_…" at bounding box center [75, 139] width 70 height 144
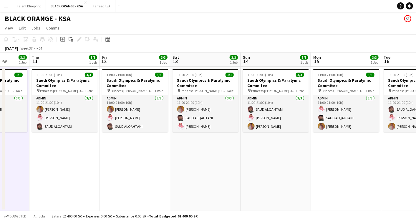
drag, startPoint x: 283, startPoint y: 142, endPoint x: 203, endPoint y: 139, distance: 79.6
click at [203, 139] on app-calendar-viewport "Mon 8 3/3 1 Job Tue 9 3/3 1 Job Wed 10 3/3 1 Job Thu 11 3/3 1 Job Fri 12 3/3 1 …" at bounding box center [208, 131] width 416 height 158
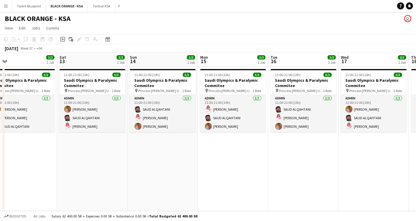
drag, startPoint x: 299, startPoint y: 152, endPoint x: 194, endPoint y: 142, distance: 105.7
click at [194, 142] on app-calendar-viewport "Tue 9 3/3 1 Job Wed 10 3/3 1 Job Thu 11 3/3 1 Job Fri 12 3/3 1 Job Sat 13 3/3 1…" at bounding box center [208, 131] width 416 height 158
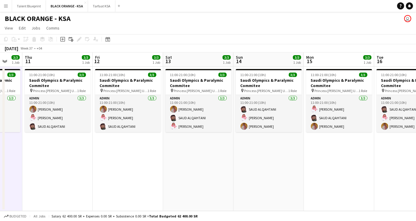
drag, startPoint x: 56, startPoint y: 147, endPoint x: 163, endPoint y: 157, distance: 107.4
click at [163, 157] on app-calendar-viewport "Tue 9 3/3 1 Job Wed 10 3/3 1 Job Thu 11 3/3 1 Job Fri 12 3/3 1 Job Sat 13 3/3 1…" at bounding box center [208, 131] width 416 height 158
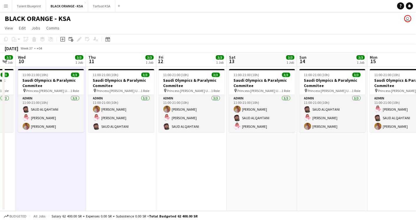
drag, startPoint x: 75, startPoint y: 146, endPoint x: 138, endPoint y: 147, distance: 63.0
click at [138, 147] on app-calendar-viewport "Mon 8 3/3 1 Job Tue 9 3/3 1 Job Wed 10 3/3 1 Job Thu 11 3/3 1 Job Fri 12 3/3 1 …" at bounding box center [208, 131] width 416 height 158
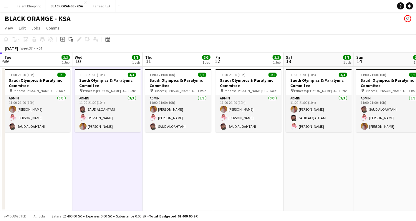
drag, startPoint x: 64, startPoint y: 152, endPoint x: 121, endPoint y: 145, distance: 57.9
click at [121, 145] on app-calendar-viewport "Sun 7 3/3 1 Job Mon 8 3/3 1 Job Tue 9 3/3 1 Job Wed 10 3/3 1 Job Thu 11 3/3 1 J…" at bounding box center [208, 131] width 416 height 158
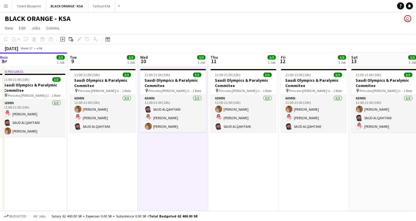
drag, startPoint x: 49, startPoint y: 150, endPoint x: 114, endPoint y: 149, distance: 65.7
click at [114, 149] on app-calendar-viewport "Sat 6 3/3 1 Job Sun 7 3/3 1 Job Mon 8 3/3 1 Job Tue 9 3/3 1 Job Wed 10 3/3 1 Jo…" at bounding box center [208, 131] width 416 height 158
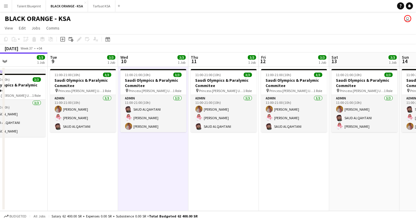
scroll to position [0, 171]
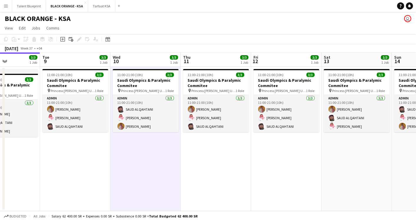
drag, startPoint x: 156, startPoint y: 151, endPoint x: 126, endPoint y: 155, distance: 29.8
click at [126, 155] on app-calendar-viewport "Sat 6 3/3 1 Job Sun 7 3/3 1 Job Mon 8 3/3 1 Job Tue 9 3/3 1 Job Wed 10 3/3 1 Jo…" at bounding box center [208, 131] width 416 height 158
click at [187, 157] on app-date-cell "11:00-21:00 (10h) 3/3 Saudi Olympics & Paralymic Commitee pin Princess [PERSON_…" at bounding box center [216, 139] width 70 height 144
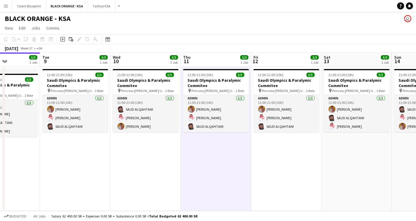
click at [150, 158] on app-date-cell "11:00-21:00 (10h) 3/3 Saudi Olympics & Paralymic Commitee pin Princess [PERSON_…" at bounding box center [145, 139] width 70 height 144
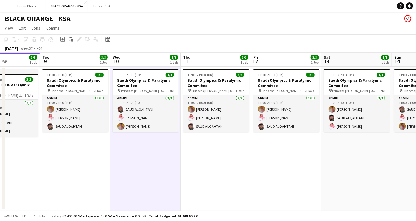
click at [221, 154] on app-date-cell "11:00-21:00 (10h) 3/3 Saudi Olympics & Paralymic Commitee pin Princess [PERSON_…" at bounding box center [216, 139] width 70 height 144
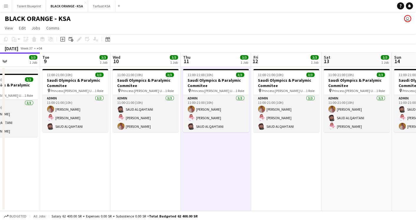
click at [159, 159] on app-date-cell "11:00-21:00 (10h) 3/3 Saudi Olympics & Paralymic Commitee pin Princess [PERSON_…" at bounding box center [145, 139] width 70 height 144
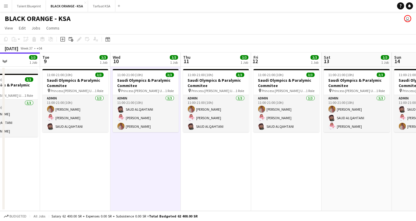
click at [203, 159] on app-date-cell "11:00-21:00 (10h) 3/3 Saudi Olympics & Paralymic Commitee pin Princess [PERSON_…" at bounding box center [216, 139] width 70 height 144
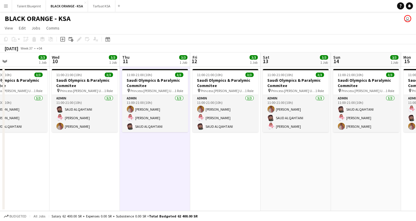
drag, startPoint x: 223, startPoint y: 156, endPoint x: 160, endPoint y: 160, distance: 63.2
click at [160, 160] on app-calendar-viewport "Sat 6 3/3 1 Job Sun 7 3/3 1 Job Mon 8 3/3 1 Job Tue 9 3/3 1 Job Wed 10 3/3 1 Jo…" at bounding box center [208, 131] width 416 height 158
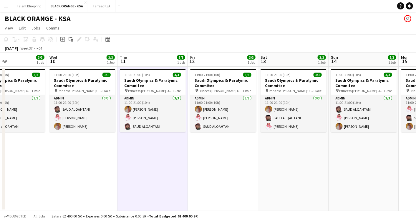
click at [225, 156] on app-date-cell "11:00-21:00 (10h) 3/3 Saudi Olympics & Paralymic Commitee pin Princess [PERSON_…" at bounding box center [223, 139] width 70 height 144
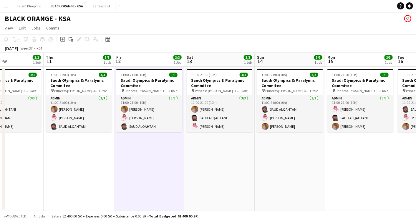
drag, startPoint x: 231, startPoint y: 156, endPoint x: 156, endPoint y: 157, distance: 75.4
click at [156, 157] on app-calendar-viewport "Sun 7 3/3 1 Job Mon 8 3/3 1 Job Tue 9 3/3 1 Job Wed 10 3/3 1 Job Thu 11 3/3 1 J…" at bounding box center [208, 131] width 416 height 158
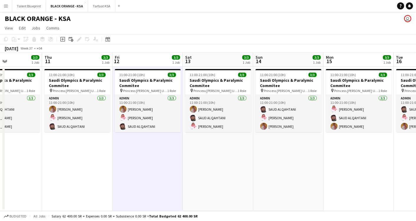
click at [217, 157] on app-date-cell "11:00-21:00 (10h) 3/3 Saudi Olympics & Paralymic Commitee pin Princess [PERSON_…" at bounding box center [218, 139] width 70 height 144
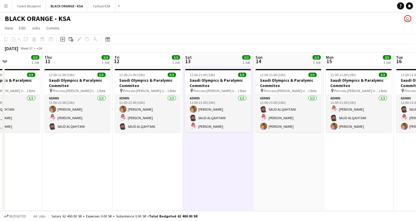
click at [299, 170] on app-date-cell "11:00-21:00 (10h) 3/3 Saudi Olympics & Paralymic Commitee pin Princess [PERSON_…" at bounding box center [288, 139] width 70 height 144
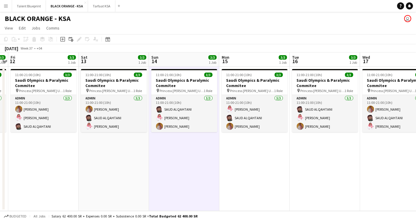
scroll to position [0, 222]
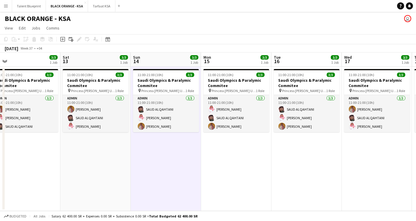
drag, startPoint x: 299, startPoint y: 170, endPoint x: 184, endPoint y: 158, distance: 115.5
click at [176, 161] on app-calendar-viewport "Tue 9 3/3 1 Job Wed 10 3/3 1 Job Thu 11 3/3 1 Job Fri 12 3/3 1 Job Sat 13 3/3 1…" at bounding box center [208, 131] width 416 height 158
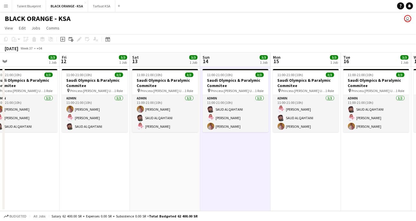
drag, startPoint x: 144, startPoint y: 148, endPoint x: 284, endPoint y: 171, distance: 141.8
click at [284, 171] on app-calendar-viewport "Tue 9 3/3 1 Job Wed 10 3/3 1 Job Thu 11 3/3 1 Job Fri 12 3/3 1 Job Sat 13 3/3 1…" at bounding box center [208, 131] width 416 height 158
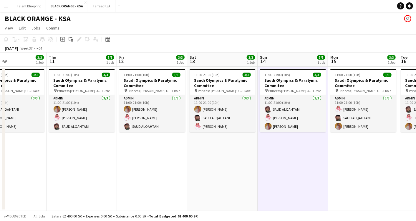
scroll to position [0, 148]
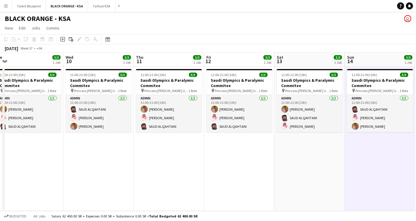
drag, startPoint x: 123, startPoint y: 157, endPoint x: 198, endPoint y: 161, distance: 74.3
click at [198, 161] on app-calendar-viewport "Sun 7 3/3 1 Job Mon 8 3/3 1 Job Tue 9 3/3 1 Job Wed 10 3/3 1 Job Thu 11 3/3 1 J…" at bounding box center [208, 131] width 416 height 158
click at [114, 151] on app-date-cell "11:00-21:00 (10h) 3/3 Saudi Olympics & Paralymic Commitee pin Princess [PERSON_…" at bounding box center [98, 139] width 70 height 144
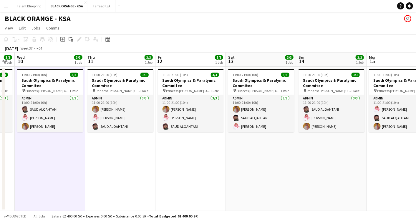
drag, startPoint x: 201, startPoint y: 153, endPoint x: 152, endPoint y: 158, distance: 49.0
click at [152, 158] on app-calendar-viewport "Sun 7 3/3 1 Job Mon 8 3/3 1 Job Tue 9 3/3 1 Job Wed 10 3/3 1 Job Thu 11 3/3 1 J…" at bounding box center [208, 131] width 416 height 158
click at [169, 155] on app-calendar-viewport "Sun 7 3/3 1 Job Mon 8 3/3 1 Job Tue 9 3/3 1 Job Wed 10 3/3 1 Job Thu 11 3/3 1 J…" at bounding box center [208, 131] width 416 height 158
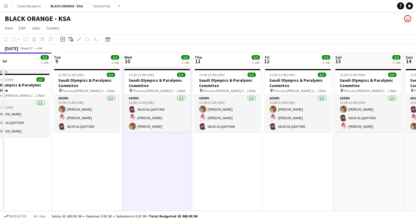
drag, startPoint x: 158, startPoint y: 159, endPoint x: 254, endPoint y: 157, distance: 95.5
click at [259, 156] on app-calendar-viewport "Sat 6 3/3 1 Job Sun 7 3/3 1 Job Mon 8 3/3 1 Job Tue 9 3/3 1 Job Wed 10 3/3 1 Jo…" at bounding box center [208, 131] width 416 height 158
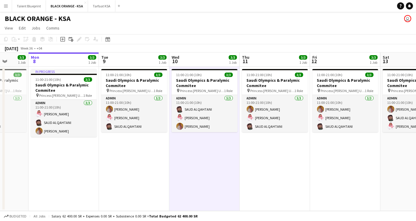
drag, startPoint x: 76, startPoint y: 156, endPoint x: 188, endPoint y: 157, distance: 111.6
click at [194, 156] on app-calendar-viewport "Fri 5 3/3 1 Job Sat 6 3/3 1 Job Sun 7 3/3 1 Job Mon 8 3/3 1 Job Tue 9 3/3 1 Job…" at bounding box center [208, 131] width 416 height 158
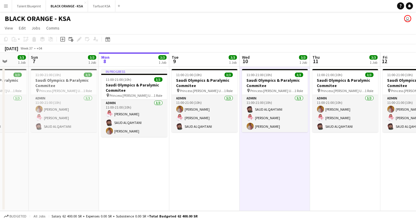
scroll to position [0, 182]
click at [67, 146] on app-date-cell "11:00-21:00 (10h) 3/3 Saudi Olympics & Paralymic Commitee pin Princess [PERSON_…" at bounding box center [64, 139] width 70 height 144
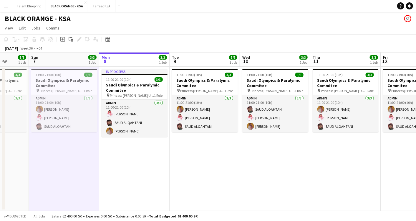
click at [142, 163] on app-date-cell "In progress 11:00-21:00 (10h) 3/3 Saudi Olympics & Paralymic Commitee pin Princ…" at bounding box center [134, 139] width 70 height 144
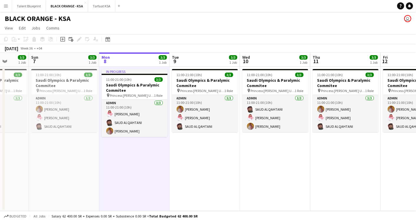
click at [225, 190] on app-date-cell "11:00-21:00 (10h) 3/3 Saudi Olympics & Paralymic Commitee pin Princess [PERSON_…" at bounding box center [205, 139] width 70 height 144
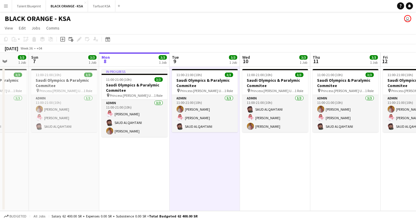
click at [266, 170] on app-date-cell "11:00-21:00 (10h) 3/3 Saudi Olympics & Paralymic Commitee pin Princess [PERSON_…" at bounding box center [275, 139] width 70 height 144
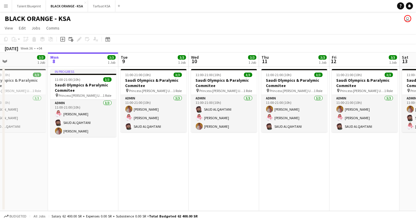
scroll to position [0, 236]
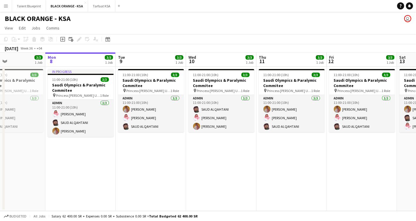
drag, startPoint x: 340, startPoint y: 109, endPoint x: 286, endPoint y: 105, distance: 54.3
click at [286, 105] on app-calendar-viewport "Thu 4 3/3 1 Job Fri 5 3/3 1 Job Sat 6 3/3 1 Job Sun 7 3/3 1 Job Mon 8 3/3 1 Job…" at bounding box center [208, 131] width 416 height 158
click at [99, 5] on button "Tarfaat KSA Close" at bounding box center [101, 5] width 27 height 11
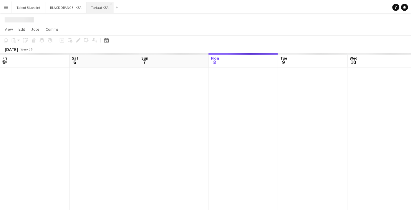
scroll to position [0, 141]
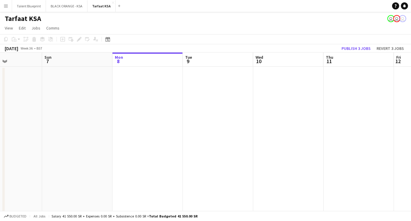
drag, startPoint x: 113, startPoint y: 102, endPoint x: 155, endPoint y: 103, distance: 41.5
click at [155, 103] on app-calendar-viewport "Thu 4 Fri 5 Sat 6 Sun 7 Mon 8 Tue 9 Wed 10 Thu 11 Fri 12 Sat 13 Sun 14" at bounding box center [205, 151] width 411 height 199
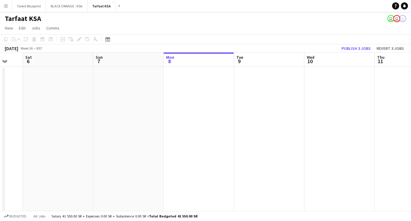
scroll to position [0, 166]
drag, startPoint x: 81, startPoint y: 106, endPoint x: 154, endPoint y: 106, distance: 73.1
click at [154, 106] on app-calendar-viewport "Wed 3 Thu 4 Fri 5 Sat 6 Sun 7 Mon 8 Tue 9 Wed 10 Thu 11 Fri 12 Sat 13" at bounding box center [205, 151] width 411 height 199
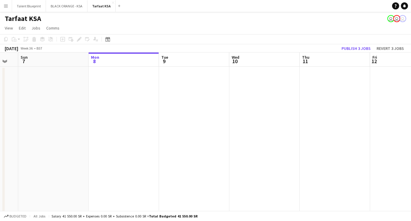
drag, startPoint x: 111, startPoint y: 104, endPoint x: 5, endPoint y: 90, distance: 106.9
click at [5, 90] on app-calendar-viewport "Thu 4 Fri 5 Sat 6 Sun 7 Mon 8 Tue 9 Wed 10 Thu 11 Fri 12 Sat 13 Sun 14" at bounding box center [205, 151] width 411 height 199
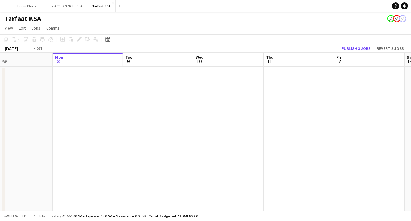
drag, startPoint x: 207, startPoint y: 111, endPoint x: 38, endPoint y: 109, distance: 169.1
click at [38, 109] on app-calendar-viewport "Thu 4 Fri 5 Sat 6 Sun 7 Mon 8 Tue 9 Wed 10 Thu 11 Fri 12 Sat 13 Sun 14" at bounding box center [205, 151] width 411 height 199
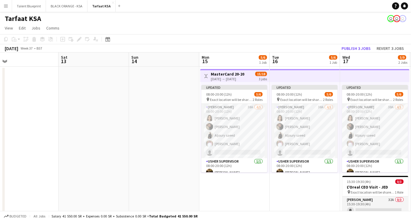
drag, startPoint x: 277, startPoint y: 115, endPoint x: 73, endPoint y: 117, distance: 204.2
click at [73, 117] on app-calendar-viewport "Tue 9 Wed 10 Thu 11 Fri 12 Sat 13 Sun 14 Mon 15 5/6 1 Job Tue 16 5/6 1 Job Wed …" at bounding box center [205, 151] width 411 height 199
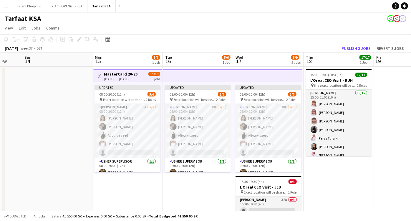
scroll to position [0, 202]
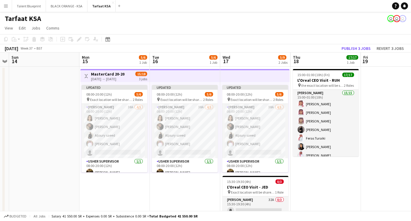
drag, startPoint x: 120, startPoint y: 105, endPoint x: -1, endPoint y: 100, distance: 121.2
click at [0, 100] on html "Menu Boards Boards Boards All jobs Status Workforce Workforce My Workforce Recr…" at bounding box center [205, 130] width 411 height 261
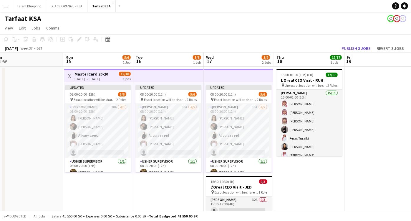
drag, startPoint x: 386, startPoint y: 145, endPoint x: 369, endPoint y: 147, distance: 17.0
click at [369, 147] on app-calendar-viewport "Thu 11 Fri 12 Sat 13 Sun 14 Mon 15 5/6 1 Job Tue 16 5/6 1 Job Wed 17 5/9 2 Jobs…" at bounding box center [205, 151] width 411 height 199
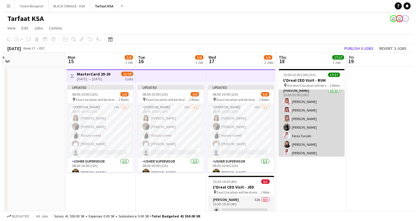
scroll to position [0, 0]
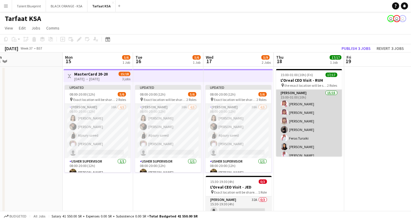
click at [303, 98] on app-card-role "[PERSON_NAME] 15/15 15:00-01:00 (10h) [PERSON_NAME] [PERSON_NAME] [PERSON_NAME]…" at bounding box center [309, 160] width 66 height 140
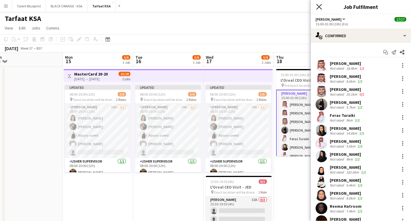
click at [320, 7] on icon at bounding box center [319, 7] width 6 height 6
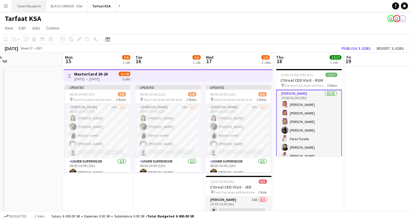
click at [32, 4] on button "Talent Blueprint Close" at bounding box center [29, 5] width 34 height 11
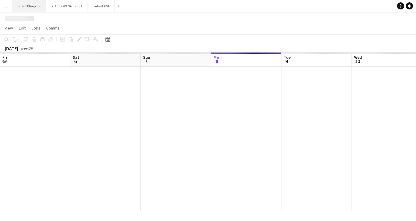
scroll to position [0, 141]
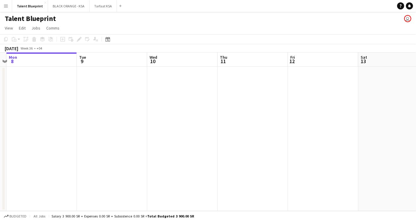
drag, startPoint x: 120, startPoint y: 97, endPoint x: 89, endPoint y: 98, distance: 30.9
click at [63, 99] on app-calendar-viewport "Fri 5 Sat 6 Sun 7 Mon 8 Tue 9 Wed 10 Thu 11 Fri 12 Sat 13 Sun 14 Mon 15" at bounding box center [208, 131] width 416 height 158
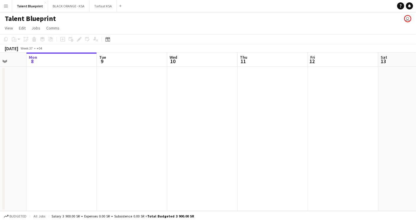
drag, startPoint x: 230, startPoint y: 113, endPoint x: 115, endPoint y: 116, distance: 115.2
click at [113, 116] on app-calendar-viewport "Fri 5 Sat 6 Sun 7 Mon 8 Tue 9 Wed 10 Thu 11 Fri 12 Sat 13 Sun 14 Mon 15" at bounding box center [208, 131] width 416 height 158
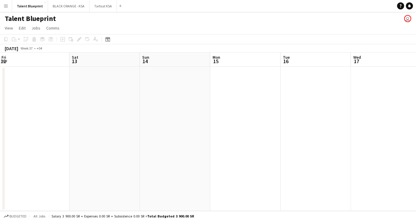
drag, startPoint x: 272, startPoint y: 118, endPoint x: 131, endPoint y: 117, distance: 141.1
click at [131, 117] on app-calendar-viewport "Tue 9 Wed 10 Thu 11 Fri 12 Sat 13 Sun 14 Mon 15 Tue 16 Wed 17 Thu 18 Fri 19" at bounding box center [208, 131] width 416 height 158
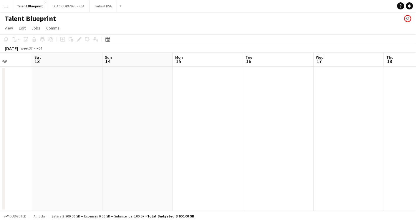
drag, startPoint x: 303, startPoint y: 125, endPoint x: 177, endPoint y: 122, distance: 125.5
click at [168, 123] on app-calendar-viewport "Wed 10 Thu 11 Fri 12 Sat 13 Sun 14 Mon 15 Tue 16 Wed 17 Thu 18 Fri 19 Sat 20" at bounding box center [208, 131] width 416 height 158
drag, startPoint x: 345, startPoint y: 134, endPoint x: 198, endPoint y: 135, distance: 146.7
click at [196, 135] on app-calendar-viewport "Thu 11 Fri 12 Sat 13 Sun 14 Mon 15 Tue 16 Wed 17 Thu 18 Fri 19 Sat 20 Sun 21" at bounding box center [208, 131] width 416 height 158
drag, startPoint x: 317, startPoint y: 128, endPoint x: 166, endPoint y: 126, distance: 151.7
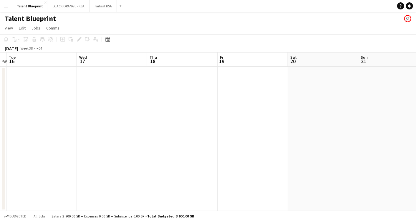
click at [166, 126] on app-calendar-viewport "Sat 13 Sun 14 Mon 15 Tue 16 Wed 17 Thu 18 Fri 19 Sat 20 Sun 21 Mon 22 Tue 23" at bounding box center [208, 131] width 416 height 158
drag, startPoint x: 361, startPoint y: 131, endPoint x: 171, endPoint y: 131, distance: 190.0
click at [171, 131] on app-calendar-viewport "Thu 18 Fri 19 Sat 20 Sun 21 Mon 22 Tue 23 Wed 24 Thu 25 Fri 26 Sat 27 Sun 28" at bounding box center [208, 131] width 416 height 158
drag, startPoint x: 168, startPoint y: 116, endPoint x: 282, endPoint y: 121, distance: 114.1
click at [323, 120] on app-calendar-viewport "Tue 16 Wed 17 Thu 18 Fri 19 Sat 20 Sun 21 Mon 22 Tue 23 Wed 24 Thu 25 Fri 26" at bounding box center [208, 131] width 416 height 158
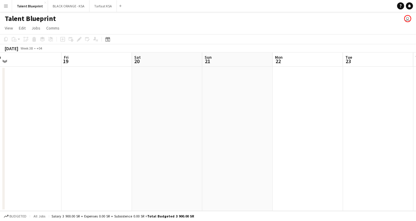
drag, startPoint x: 103, startPoint y: 103, endPoint x: 292, endPoint y: 118, distance: 190.0
click at [292, 118] on app-calendar-viewport "Tue 16 Wed 17 Thu 18 Fri 19 Sat 20 Sun 21 Mon 22 Tue 23 Wed 24 Thu 25 Fri 26" at bounding box center [208, 131] width 416 height 158
click at [75, 3] on button "BLACK ORANGE - KSA Close" at bounding box center [69, 5] width 42 height 11
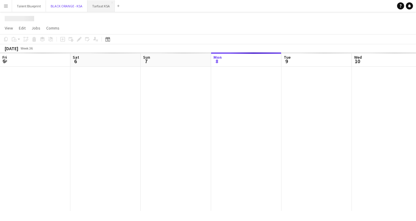
scroll to position [0, 141]
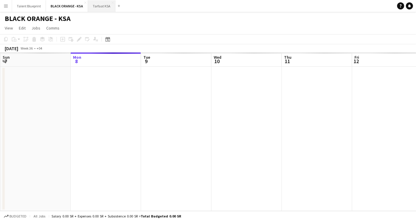
click at [92, 5] on button "Tarfaat KSA Close" at bounding box center [101, 5] width 27 height 11
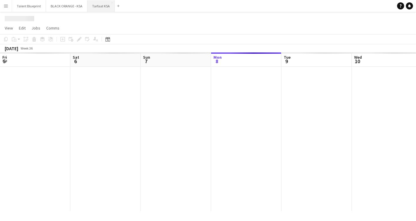
scroll to position [0, 141]
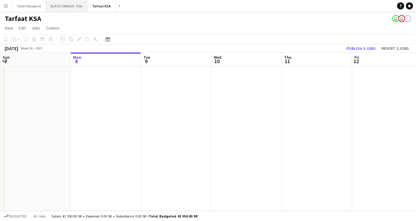
click at [57, 8] on button "BLACK ORANGE - KSA Close" at bounding box center [67, 5] width 42 height 11
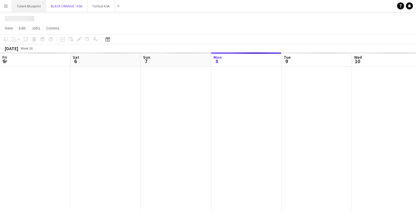
scroll to position [0, 141]
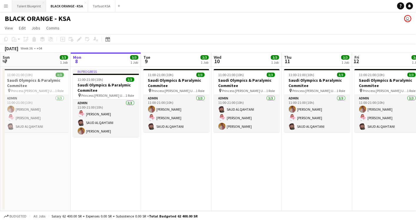
click at [35, 11] on button "Talent Blueprint Close" at bounding box center [29, 5] width 34 height 11
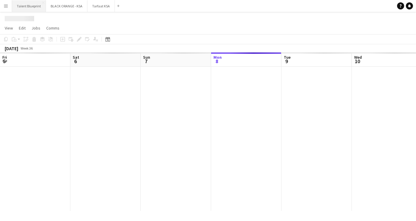
scroll to position [0, 141]
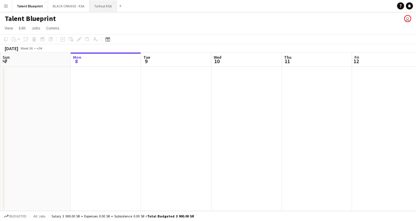
click at [96, 6] on button "Tarfaat KSA Close" at bounding box center [103, 5] width 27 height 11
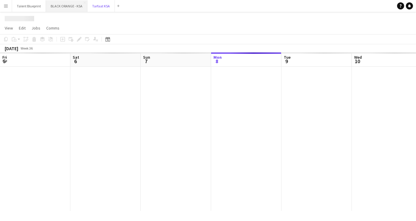
scroll to position [0, 141]
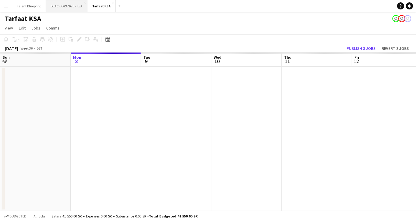
click at [70, 9] on button "BLACK ORANGE - KSA Close" at bounding box center [67, 5] width 42 height 11
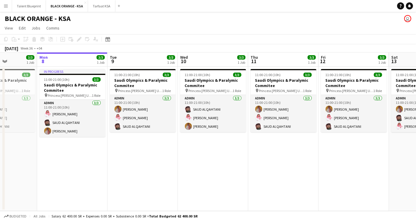
click at [95, 102] on app-calendar-viewport "Fri 5 3/3 1 Job Sat 6 3/3 1 Job Sun 7 3/3 1 Job Mon 8 3/3 1 Job Tue 9 3/3 1 Job…" at bounding box center [208, 131] width 416 height 158
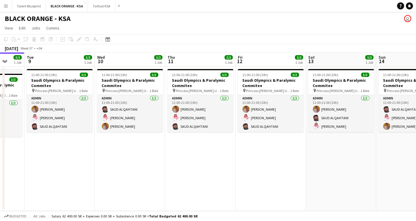
drag, startPoint x: 108, startPoint y: 118, endPoint x: 79, endPoint y: 123, distance: 29.7
click at [79, 123] on app-calendar-viewport "Sat 6 3/3 1 Job Sun 7 3/3 1 Job Mon 8 3/3 1 Job Tue 9 3/3 1 Job Wed 10 3/3 1 Jo…" at bounding box center [208, 131] width 416 height 158
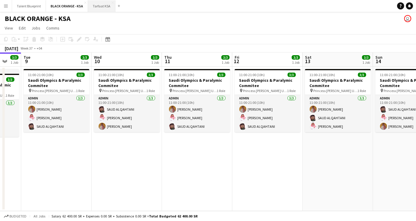
click at [91, 5] on button "Tarfaat KSA Close" at bounding box center [101, 5] width 27 height 11
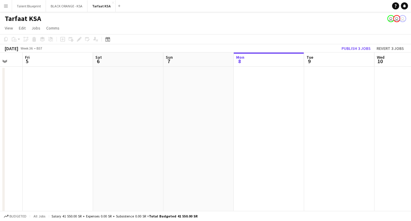
drag, startPoint x: 139, startPoint y: 94, endPoint x: 300, endPoint y: 123, distance: 163.4
click at [300, 123] on app-calendar-viewport "Wed 3 Thu 4 Fri 5 Sat 6 Sun 7 Mon 8 Tue 9 Wed 10 Thu 11 Fri 12 Sat 13" at bounding box center [205, 151] width 411 height 199
drag, startPoint x: 210, startPoint y: 115, endPoint x: 359, endPoint y: 132, distance: 150.3
click at [359, 132] on app-calendar-viewport "Sun 31 Mon 1 Tue 2 Wed 3 Thu 4 Fri 5 Sat 6 Sun 7 Mon 8 Tue 9 Wed 10" at bounding box center [205, 151] width 411 height 199
drag, startPoint x: 209, startPoint y: 121, endPoint x: 310, endPoint y: 126, distance: 101.4
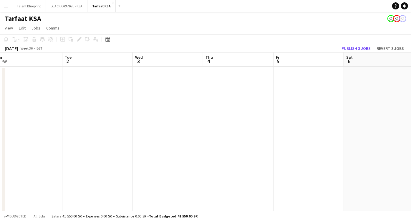
click at [310, 126] on app-calendar-viewport "Sat 30 Sun 31 Mon 1 Tue 2 Wed 3 Thu 4 Fri 5 Sat 6 Sun 7 Mon 8 Tue 9" at bounding box center [205, 151] width 411 height 199
drag, startPoint x: 161, startPoint y: 110, endPoint x: 320, endPoint y: 123, distance: 160.2
click at [322, 122] on app-calendar-viewport "Fri 29 Sat 30 Sun 31 Mon 1 Tue 2 Wed 3 Thu 4 Fri 5 Sat 6 Sun 7 Mon 8" at bounding box center [205, 151] width 411 height 199
drag, startPoint x: 176, startPoint y: 116, endPoint x: 293, endPoint y: 119, distance: 117.0
click at [293, 119] on app-calendar-viewport "Tue 26 Wed 27 Thu 28 Fri 29 Sat 30 Sun 31 Mon 1 Tue 2 Wed 3 Thu 4 Fri 5" at bounding box center [205, 151] width 411 height 199
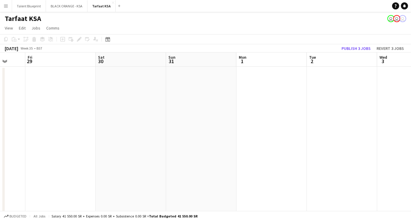
drag, startPoint x: 290, startPoint y: 120, endPoint x: 136, endPoint y: 114, distance: 154.5
click at [136, 114] on app-calendar-viewport "Tue 26 4/4 1 Job Wed 27 Thu 28 Fri 29 Sat 30 Sun 31 Mon 1 Tue 2 Wed 3 Thu 4 Fri…" at bounding box center [205, 151] width 411 height 199
drag, startPoint x: 366, startPoint y: 123, endPoint x: 186, endPoint y: 99, distance: 182.1
click at [182, 100] on app-calendar-viewport "Sat 30 Sun 31 Mon 1 Tue 2 Wed 3 Thu 4 Fri 5 Sat 6 Sun 7 Mon 8 Tue 9" at bounding box center [205, 151] width 411 height 199
drag, startPoint x: 291, startPoint y: 93, endPoint x: 102, endPoint y: 90, distance: 189.2
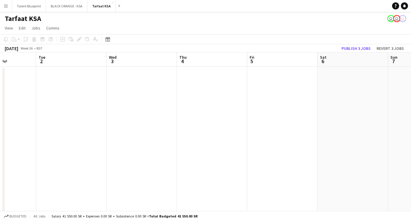
click at [102, 90] on app-calendar-viewport "Sat 30 Sun 31 Mon 1 Tue 2 Wed 3 Thu 4 Fri 5 Sat 6 Sun 7 Mon 8 Tue 9" at bounding box center [205, 151] width 411 height 199
drag, startPoint x: 280, startPoint y: 110, endPoint x: 131, endPoint y: 110, distance: 149.1
click at [131, 110] on app-calendar-viewport "Wed 3 Thu 4 Fri 5 Sat 6 Sun 7 Mon 8 Tue 9 Wed 10 Thu 11 Fri 12 Sat 13" at bounding box center [205, 151] width 411 height 199
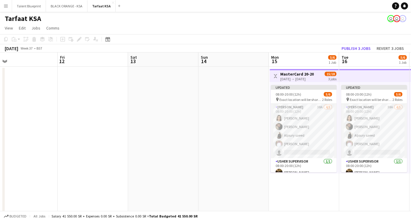
drag, startPoint x: 333, startPoint y: 120, endPoint x: 12, endPoint y: 89, distance: 322.6
click at [12, 89] on app-calendar-viewport "Mon 8 Tue 9 Wed 10 Thu 11 Fri 12 Sat 13 Sun 14 Mon 15 5/6 1 Job Tue 16 5/6 1 Jo…" at bounding box center [205, 151] width 411 height 199
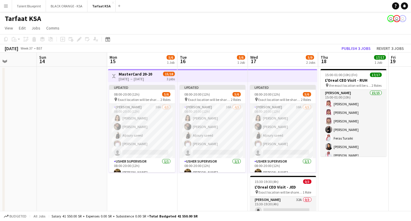
drag, startPoint x: 162, startPoint y: 99, endPoint x: -1, endPoint y: 79, distance: 164.7
click at [0, 79] on html "Menu Boards Boards Boards All jobs Status Workforce Workforce My Workforce Recr…" at bounding box center [205, 130] width 411 height 261
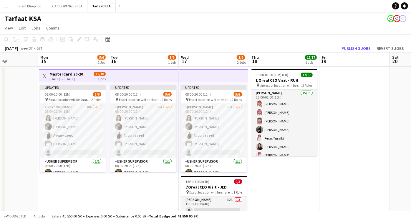
scroll to position [0, 189]
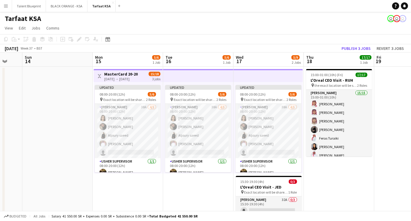
drag, startPoint x: 358, startPoint y: 123, endPoint x: 274, endPoint y: 129, distance: 85.0
click at [274, 129] on app-calendar-viewport "Thu 11 Fri 12 Sat 13 Sun 14 Mon 15 5/6 1 Job Tue 16 5/6 1 Job Wed 17 5/9 2 Jobs…" at bounding box center [205, 151] width 411 height 199
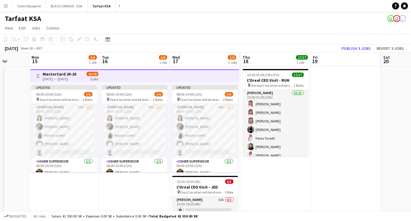
scroll to position [0, 186]
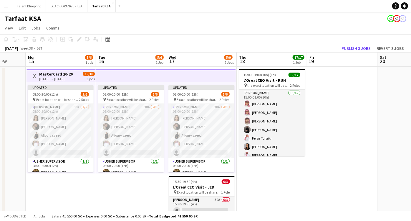
drag
click at [261, 124] on app-calendar-viewport "Fri 12 Sat 13 Sun 14 Mon 15 5/6 1 Job Tue 16 5/6 1 Job Wed 17 5/9 2 Jobs Thu 18…" at bounding box center [205, 151] width 411 height 199
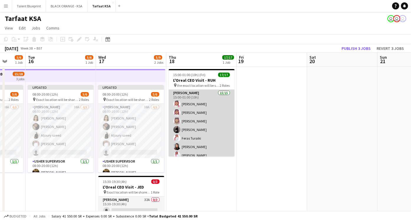
click at [201, 111] on app-card-role "[PERSON_NAME] 15/15 15:00-01:00 (10h) [PERSON_NAME] [PERSON_NAME] [PERSON_NAME]…" at bounding box center [202, 160] width 66 height 140
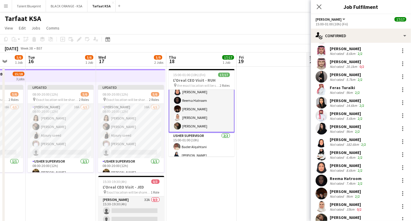
scroll to position [49, 0]
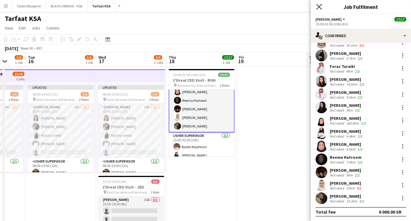
click at [321, 6] on icon "Close pop-in" at bounding box center [319, 7] width 6 height 6
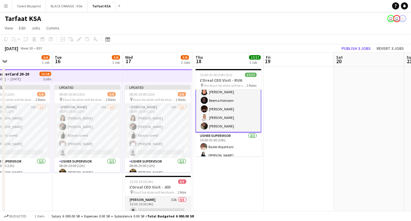
scroll to position [0, 158]
click at [288, 97] on app-calendar-viewport "Sat 13 Sun 14 Mon 15 5/6 1 Job Tue 16 5/6 1 Job Wed 17 5/9 2 Jobs Thu 18 17/17 …" at bounding box center [205, 151] width 411 height 199
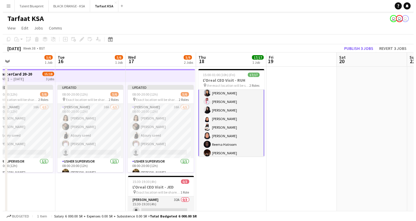
scroll to position [0, 0]
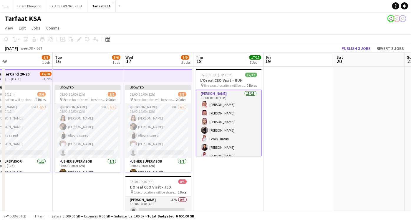
click at [6, 6] on app-icon "Menu" at bounding box center [6, 6] width 5 height 5
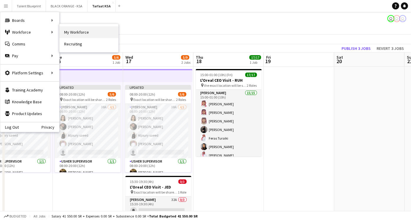
click at [75, 31] on link "My Workforce" at bounding box center [89, 32] width 59 height 12
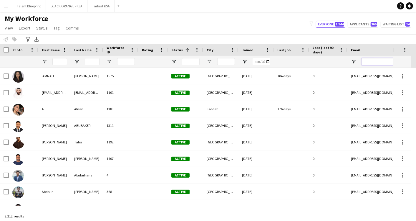
click at [368, 60] on input "Email Filter Input" at bounding box center [412, 61] width 100 height 7
paste input "**********"
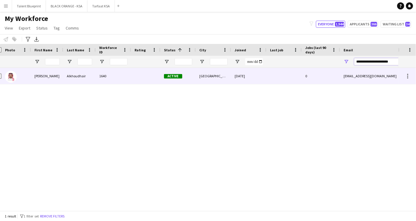
type input "**********"
click at [82, 76] on div "Alkhoudhair" at bounding box center [79, 76] width 32 height 16
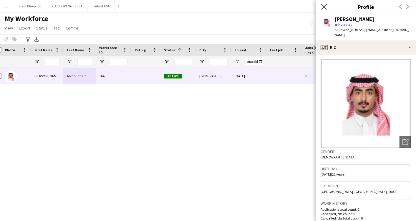
click at [325, 4] on icon "Close pop-in" at bounding box center [324, 7] width 6 height 6
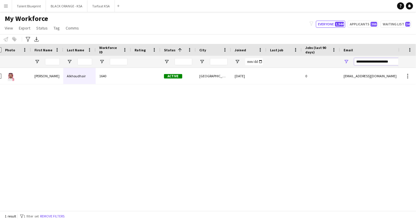
click at [388, 63] on input "**********" at bounding box center [404, 61] width 100 height 7
drag, startPoint x: 396, startPoint y: 61, endPoint x: 340, endPoint y: 65, distance: 56.4
click at [340, 65] on div "**********" at bounding box center [399, 62] width 118 height 12
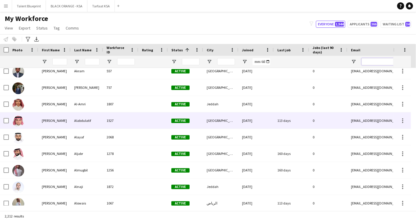
scroll to position [632, 0]
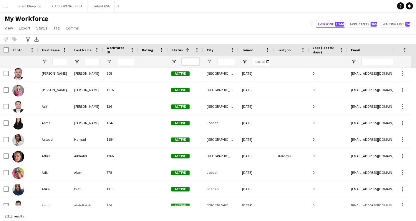
click at [192, 62] on input "Status Filter Input" at bounding box center [191, 61] width 18 height 7
click at [183, 49] on span at bounding box center [186, 49] width 7 height 5
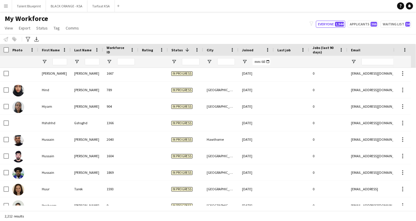
click at [183, 49] on span at bounding box center [186, 49] width 7 height 5
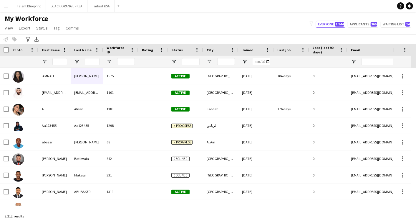
click at [197, 47] on div "Status" at bounding box center [185, 50] width 28 height 12
click at [196, 47] on span at bounding box center [196, 49] width 5 height 5
click at [181, 50] on span "Status" at bounding box center [176, 50] width 11 height 4
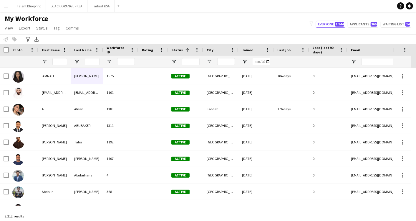
click at [291, 49] on div "Last job" at bounding box center [287, 49] width 21 height 9
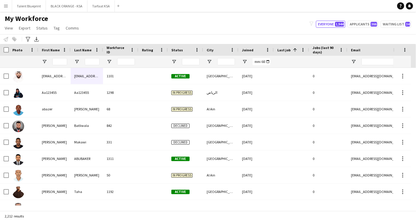
click at [291, 49] on span at bounding box center [294, 49] width 7 height 5
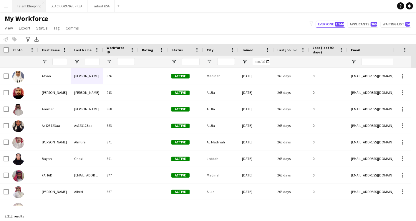
click at [29, 5] on button "Talent Blueprint Close" at bounding box center [29, 5] width 34 height 11
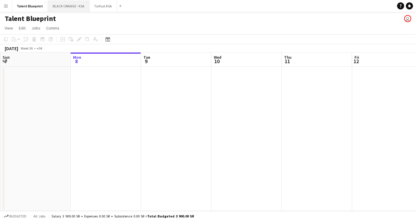
click at [66, 10] on button "BLACK ORANGE - KSA Close" at bounding box center [69, 5] width 42 height 11
click at [108, 7] on button "Tarfaat KSA Close" at bounding box center [101, 5] width 27 height 11
click at [30, 4] on button "Talent Blueprint Close" at bounding box center [29, 5] width 34 height 11
click at [4, 3] on button "Menu" at bounding box center [6, 6] width 12 height 12
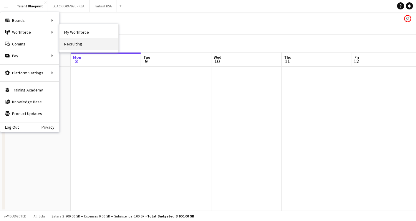
click at [84, 44] on link "Recruiting" at bounding box center [89, 44] width 59 height 12
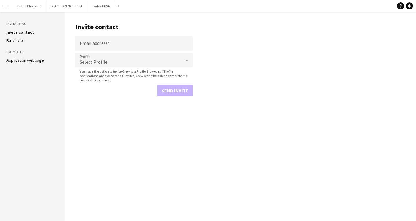
click at [7, 5] on app-icon "Menu" at bounding box center [6, 6] width 5 height 5
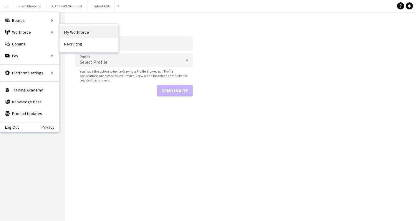
click at [72, 31] on link "My Workforce" at bounding box center [89, 32] width 59 height 12
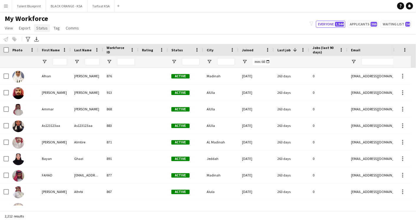
click at [44, 29] on span "Status" at bounding box center [41, 27] width 11 height 5
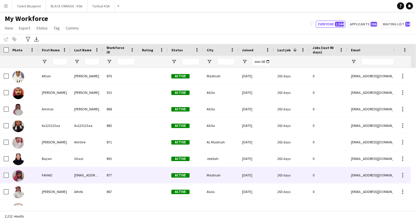
click at [90, 175] on div "[EMAIL_ADDRESS][DOMAIN_NAME]" at bounding box center [87, 175] width 32 height 16
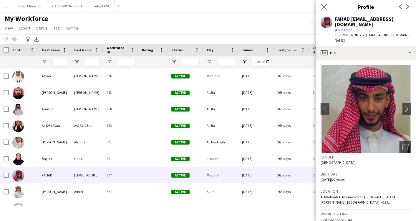
click at [328, 6] on app-icon "Close pop-in" at bounding box center [324, 7] width 9 height 9
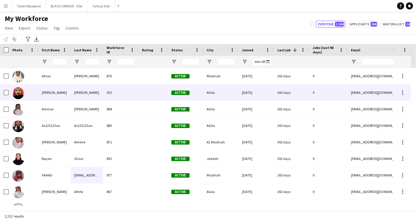
click at [51, 93] on div "[PERSON_NAME]" at bounding box center [54, 92] width 32 height 16
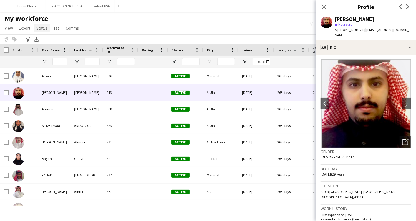
click at [43, 29] on span "Status" at bounding box center [41, 27] width 11 height 5
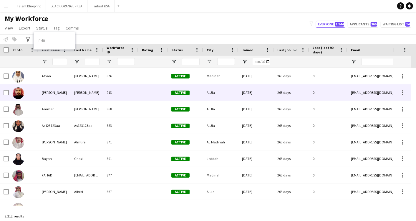
drag, startPoint x: 137, startPoint y: 91, endPoint x: 110, endPoint y: 93, distance: 26.9
click at [110, 93] on div "913" at bounding box center [120, 92] width 35 height 16
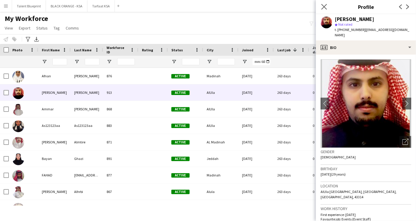
click at [328, 10] on app-icon "Close pop-in" at bounding box center [324, 7] width 9 height 9
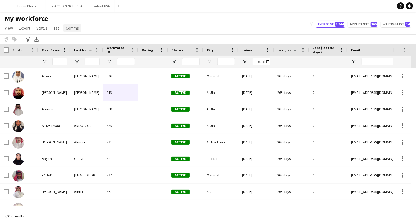
click at [70, 28] on span "Comms" at bounding box center [72, 27] width 13 height 5
click at [60, 28] on link "Tag" at bounding box center [56, 28] width 11 height 8
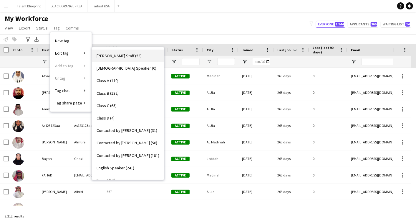
click at [129, 58] on span "[PERSON_NAME] Staff (53)" at bounding box center [119, 55] width 45 height 5
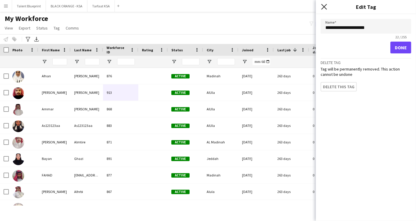
click at [325, 8] on icon at bounding box center [324, 7] width 6 height 6
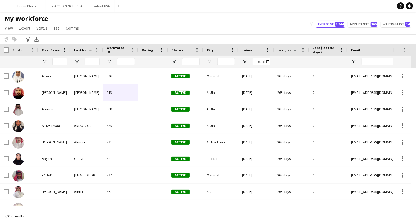
click at [9, 5] on button "Menu" at bounding box center [6, 6] width 12 height 12
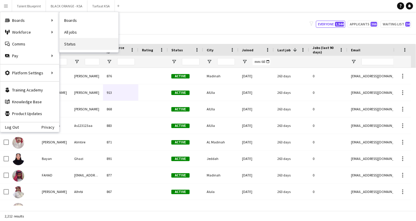
click at [72, 40] on link "Status" at bounding box center [89, 44] width 59 height 12
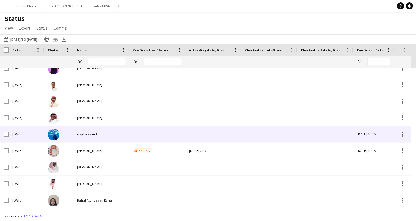
scroll to position [1014, 0]
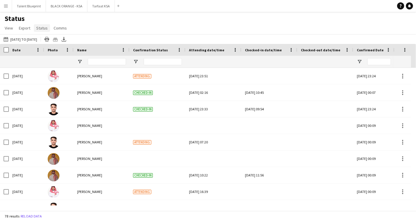
click at [46, 27] on span "Status" at bounding box center [41, 27] width 11 height 5
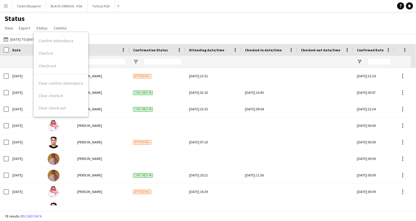
click at [161, 51] on span "Confirmation Status" at bounding box center [150, 50] width 35 height 4
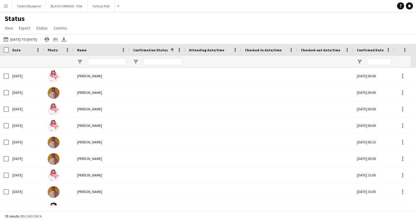
click at [161, 51] on span "Confirmation Status" at bounding box center [150, 50] width 35 height 4
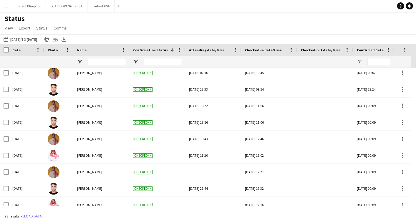
click at [3, 5] on button "Menu" at bounding box center [6, 6] width 12 height 12
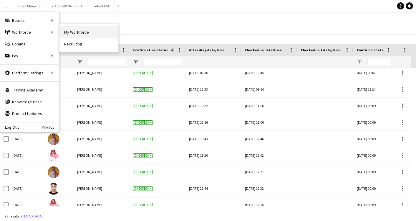
click at [77, 33] on link "My Workforce" at bounding box center [89, 32] width 59 height 12
